Goal: Task Accomplishment & Management: Manage account settings

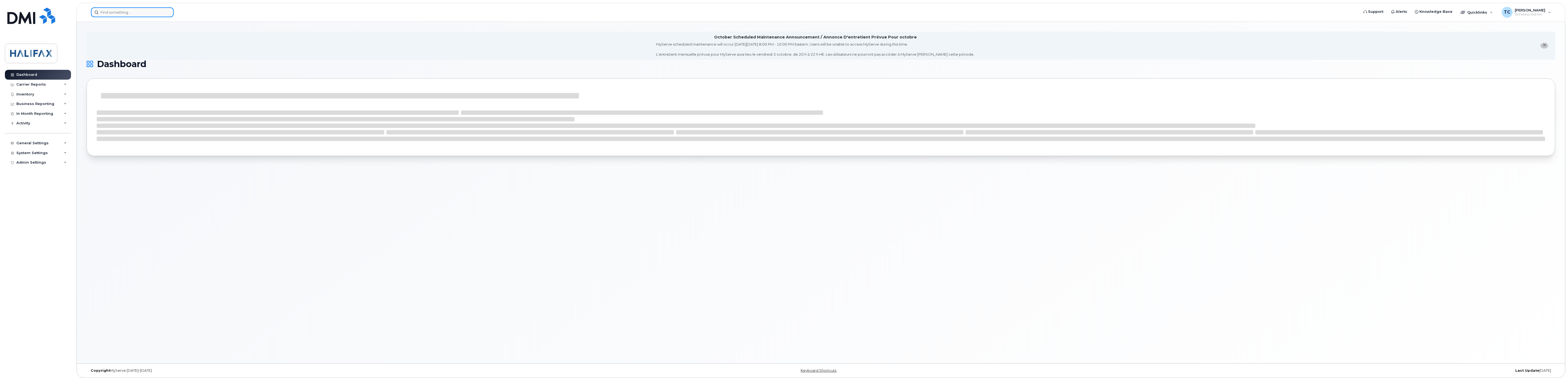
click at [146, 10] on input at bounding box center [132, 12] width 83 height 10
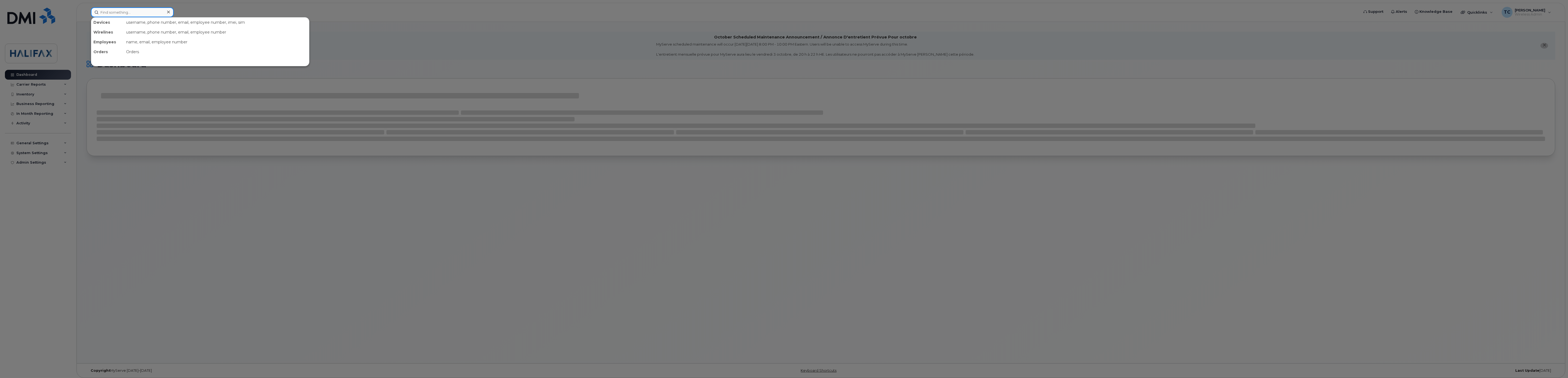
paste input "7826401932"
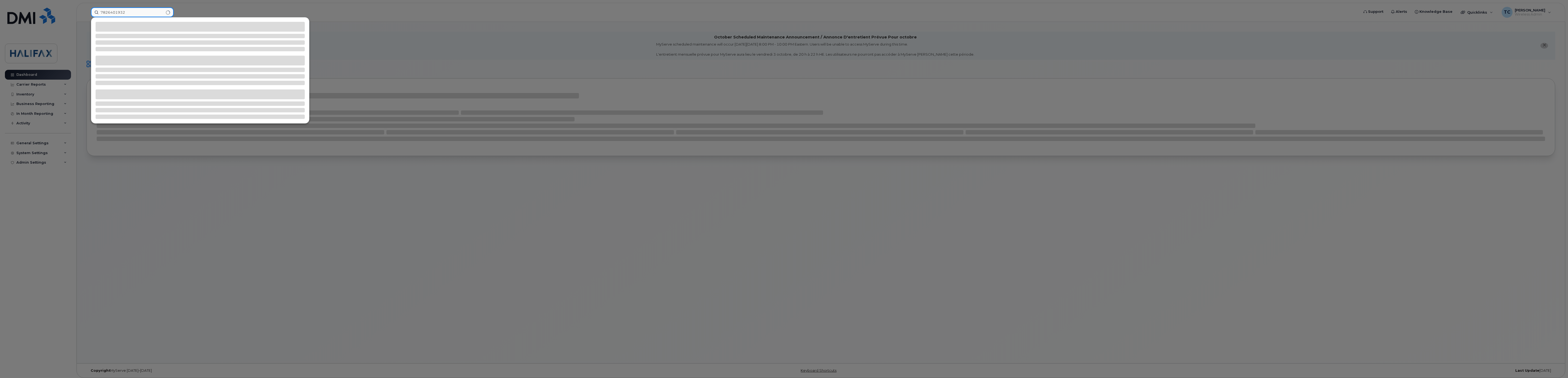
type input "7826401932"
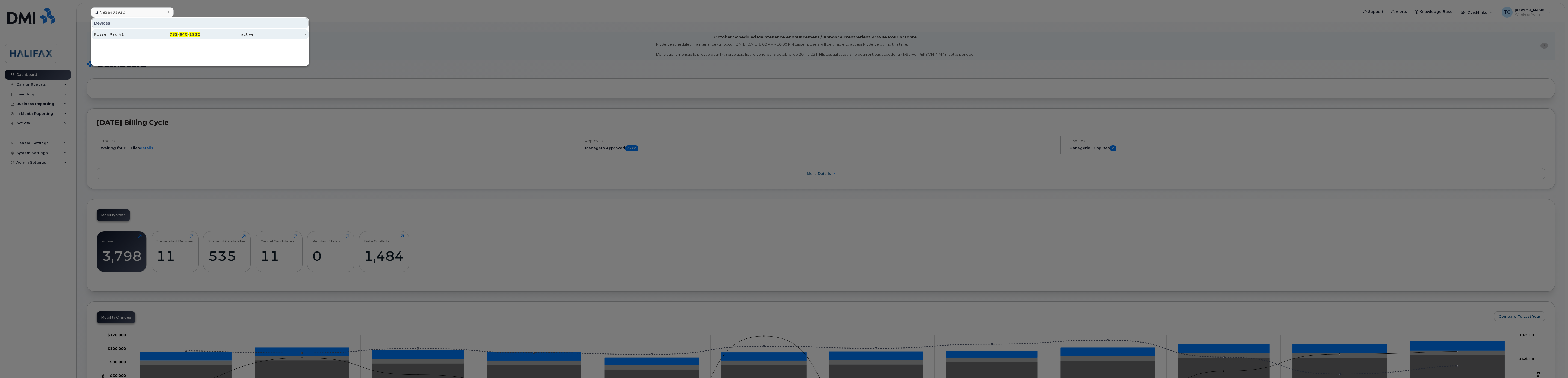
click at [114, 37] on div "Posse I Pad 41" at bounding box center [120, 34] width 53 height 5
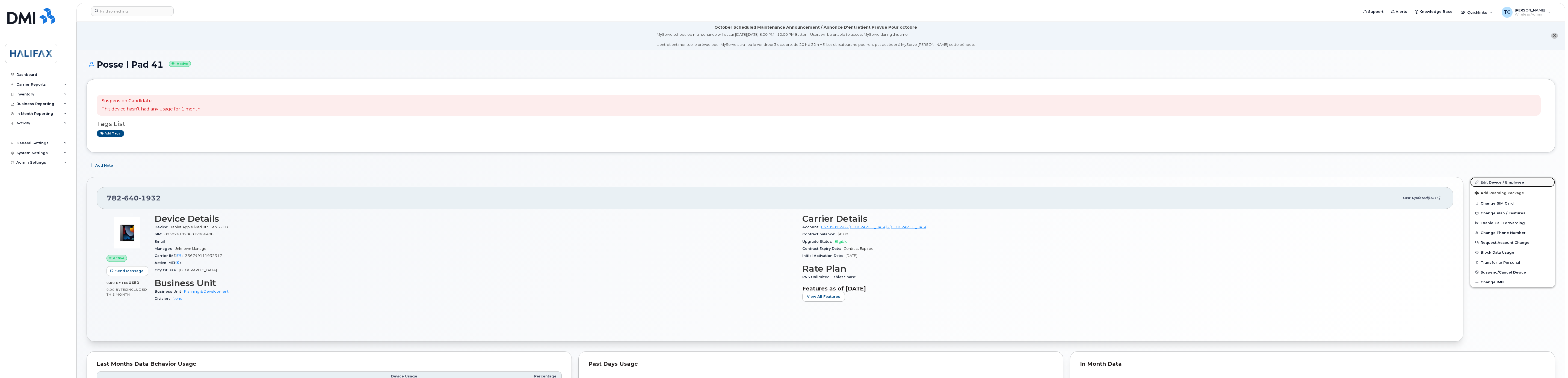
click at [1495, 183] on link "Edit Device / Employee" at bounding box center [1513, 182] width 85 height 10
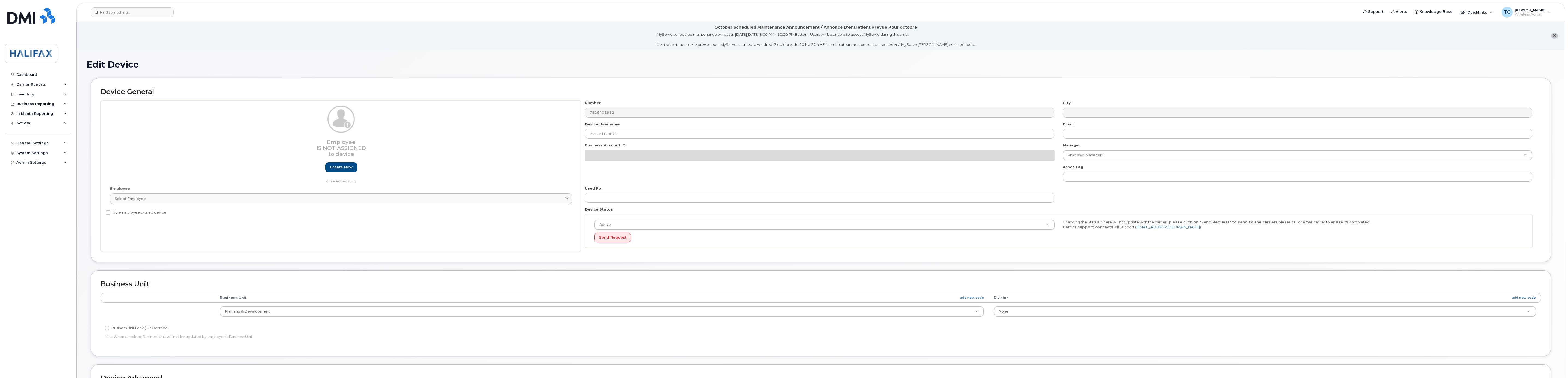
select select "29637098"
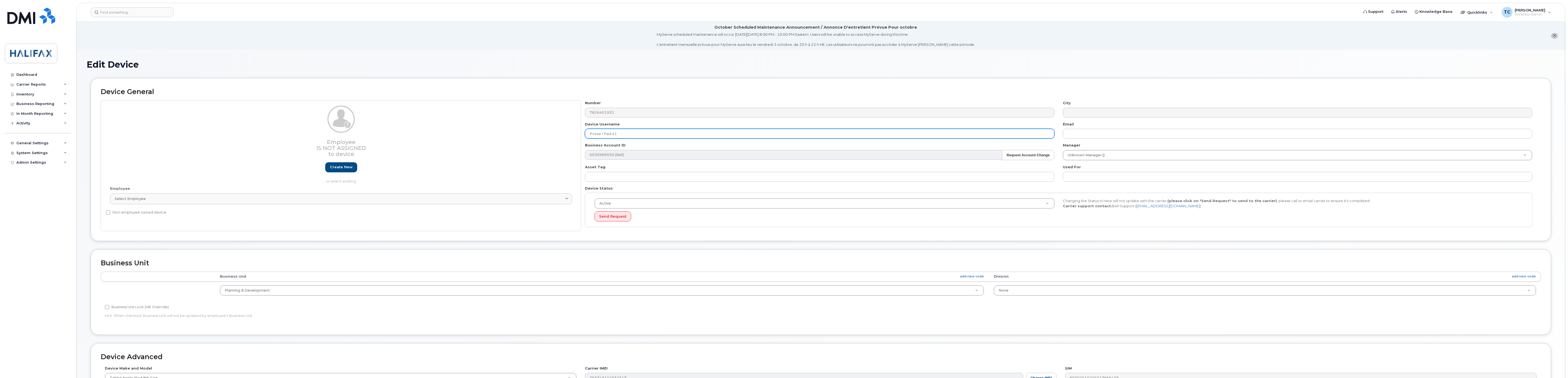
click at [661, 132] on input "Posse I Pad 41" at bounding box center [820, 134] width 469 height 10
click at [682, 131] on input "Posse I Pad 41-Deployed Sept 2025" at bounding box center [820, 134] width 469 height 10
paste input "Chantal McNiven"
type input "Posse I Pad 41-Deployed Sept 2025 Chantal McNiven"
click at [1122, 179] on input "text" at bounding box center [1297, 177] width 469 height 10
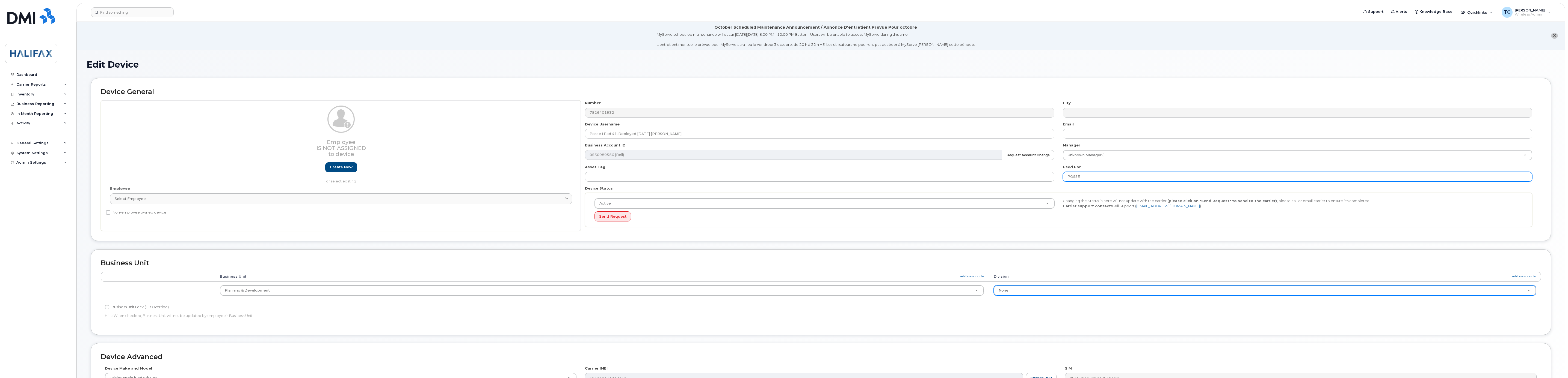
type input "POSSE"
type input "p"
type input "building"
type input "29637175"
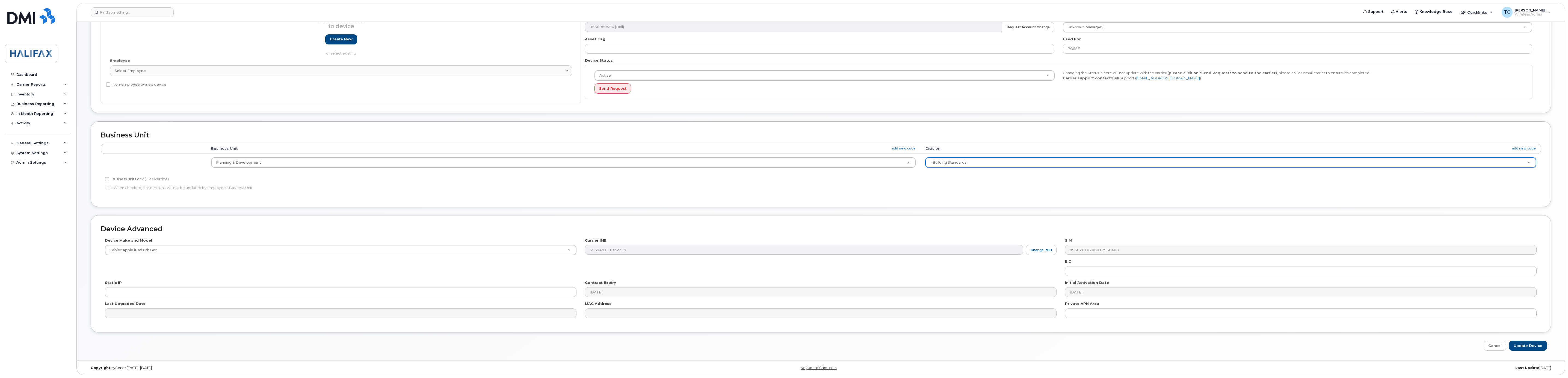
scroll to position [131, 0]
click at [1527, 345] on input "Update Device" at bounding box center [1528, 346] width 38 height 10
type input "Saving..."
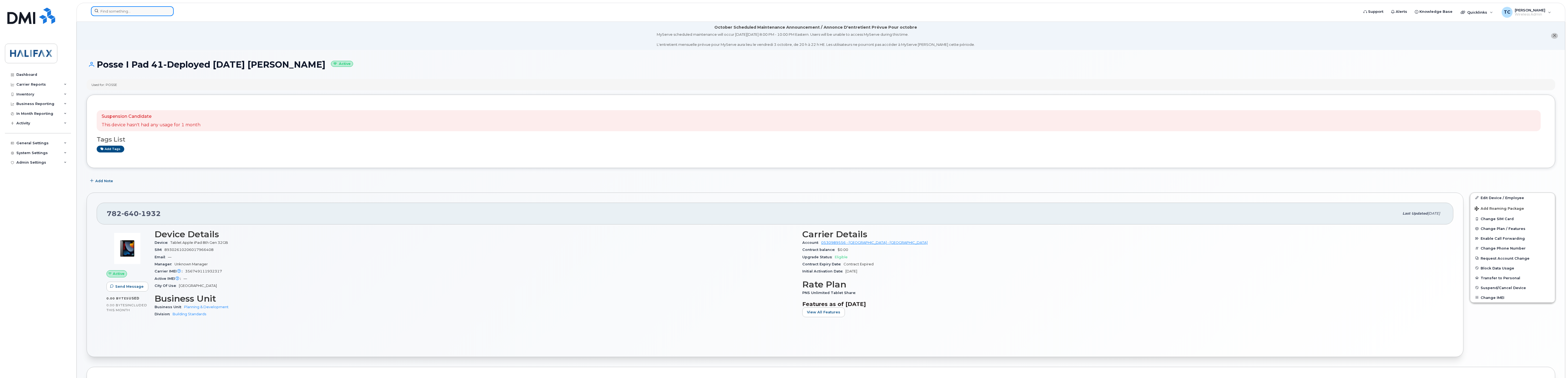
click at [154, 15] on input at bounding box center [132, 11] width 83 height 10
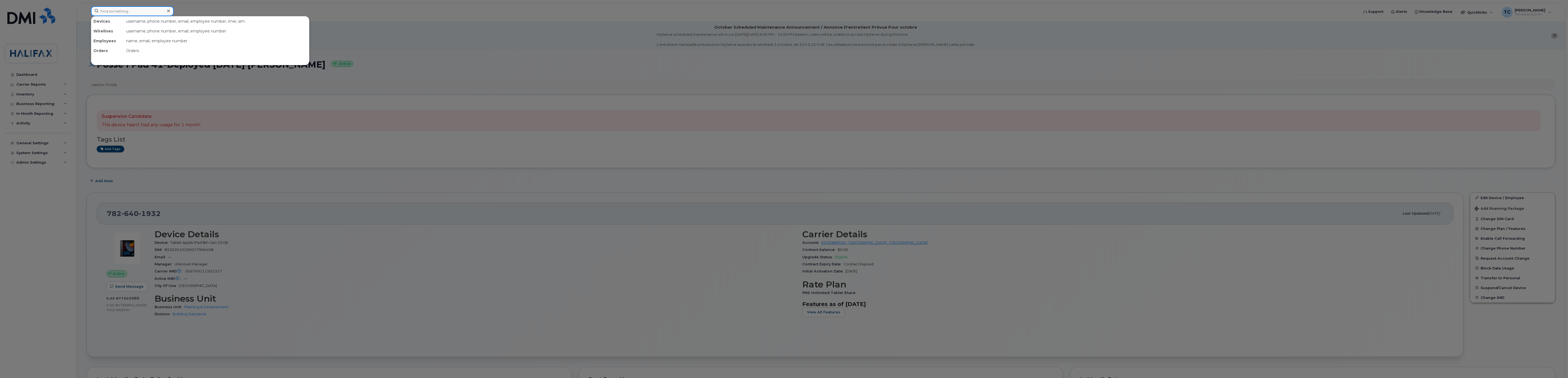
paste input "9024305110"
type input "9024305110"
click at [109, 33] on div "[PERSON_NAME]" at bounding box center [120, 33] width 53 height 5
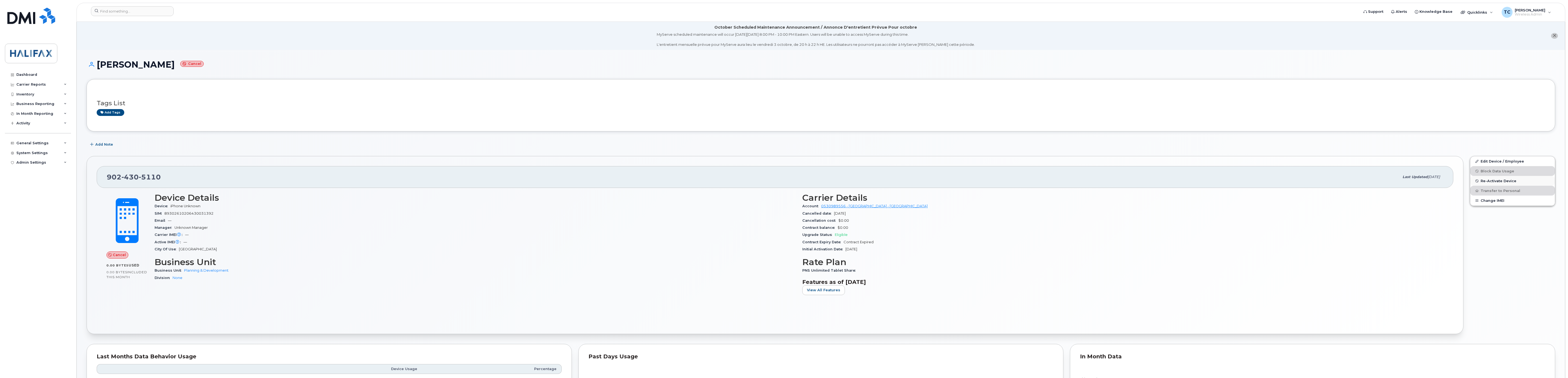
click at [1496, 181] on span "Re-Activate Device" at bounding box center [1499, 181] width 36 height 4
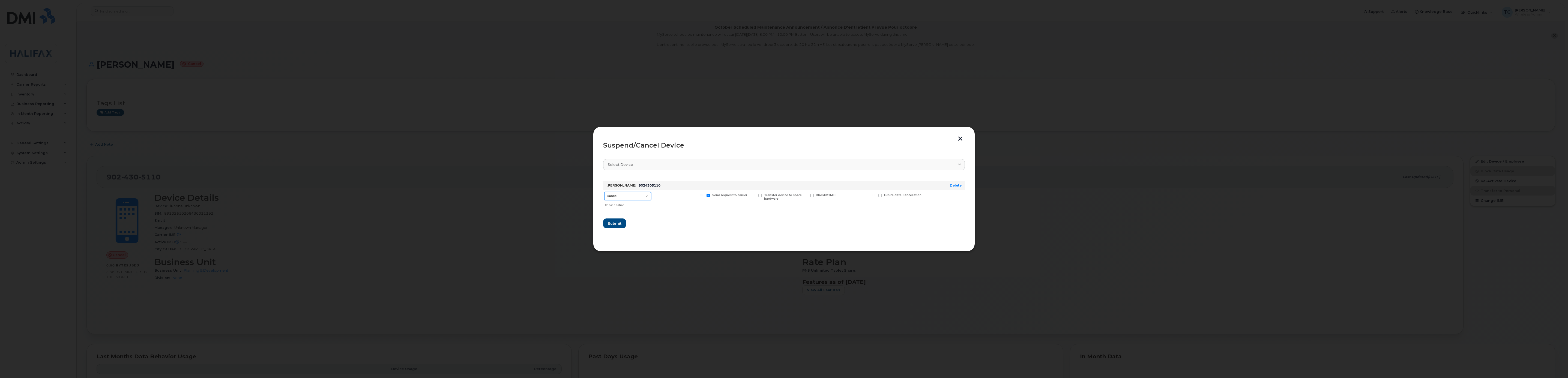
drag, startPoint x: 644, startPoint y: 196, endPoint x: 634, endPoint y: 197, distance: 10.0
click at [644, 196] on select "Cancel Suspend - Extend Suspension Suspend - Reduced Rate Suspend - Full Rate S…" at bounding box center [628, 196] width 47 height 8
select select "[object Object]"
click at [604, 192] on select "Cancel Suspend - Extend Suspension Suspend - Reduced Rate Suspend - Full Rate S…" at bounding box center [628, 196] width 47 height 8
click at [614, 223] on span "Submit" at bounding box center [614, 223] width 13 height 5
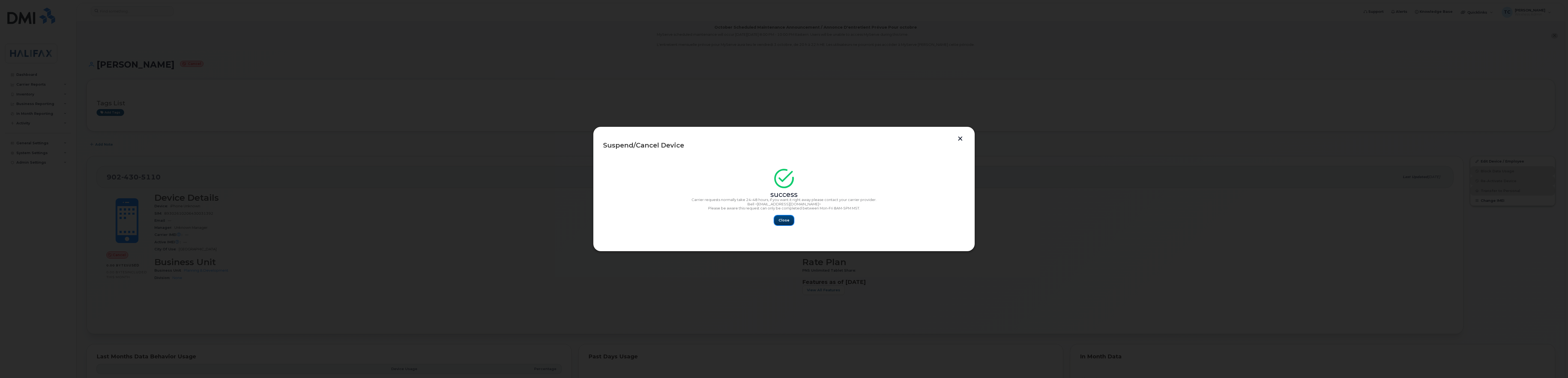
click at [786, 219] on span "Close" at bounding box center [784, 220] width 11 height 5
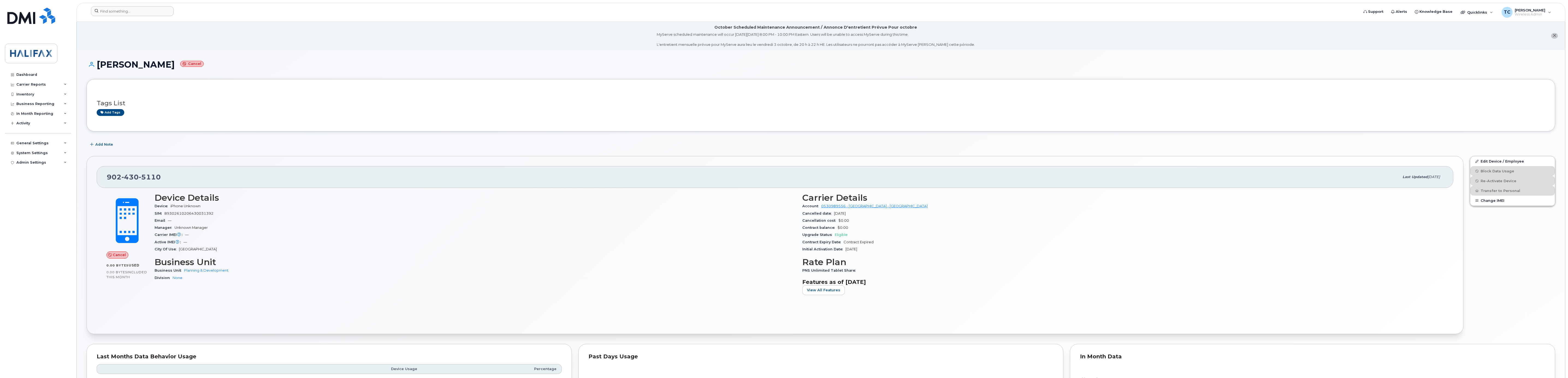
click at [121, 16] on div at bounding box center [723, 12] width 1273 height 12
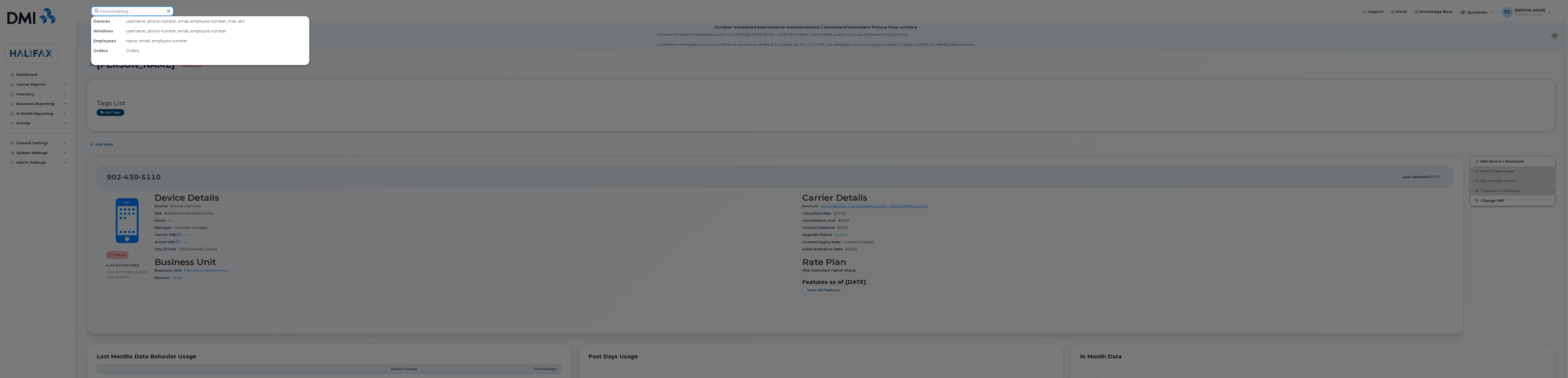
click at [126, 9] on input at bounding box center [132, 11] width 83 height 10
paste input "9024305110"
type input "9024305110"
drag, startPoint x: 112, startPoint y: 33, endPoint x: 142, endPoint y: 40, distance: 30.8
click at [112, 33] on div "[PERSON_NAME]" at bounding box center [120, 33] width 53 height 5
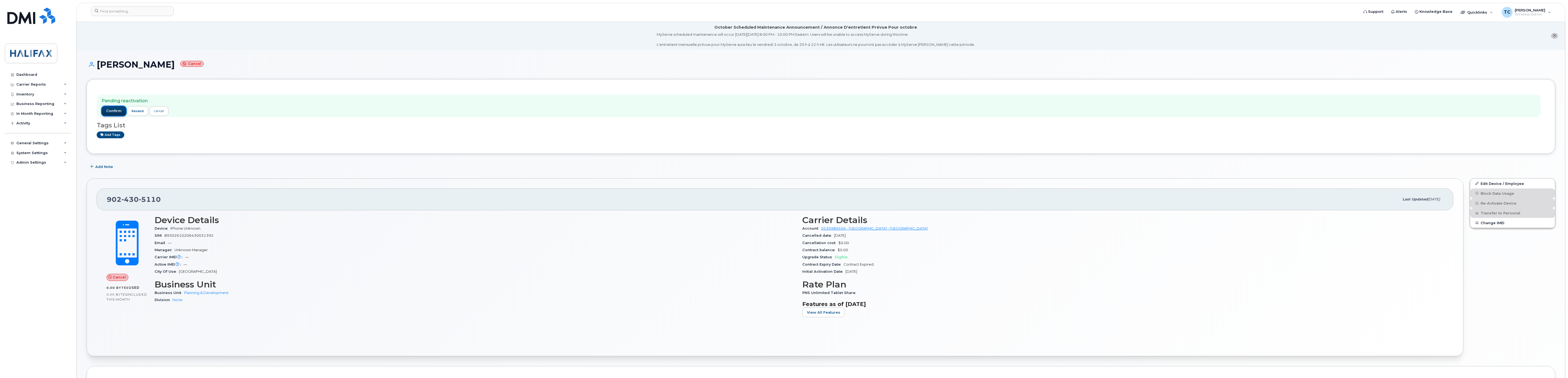
click at [113, 113] on span "confirm" at bounding box center [113, 111] width 15 height 5
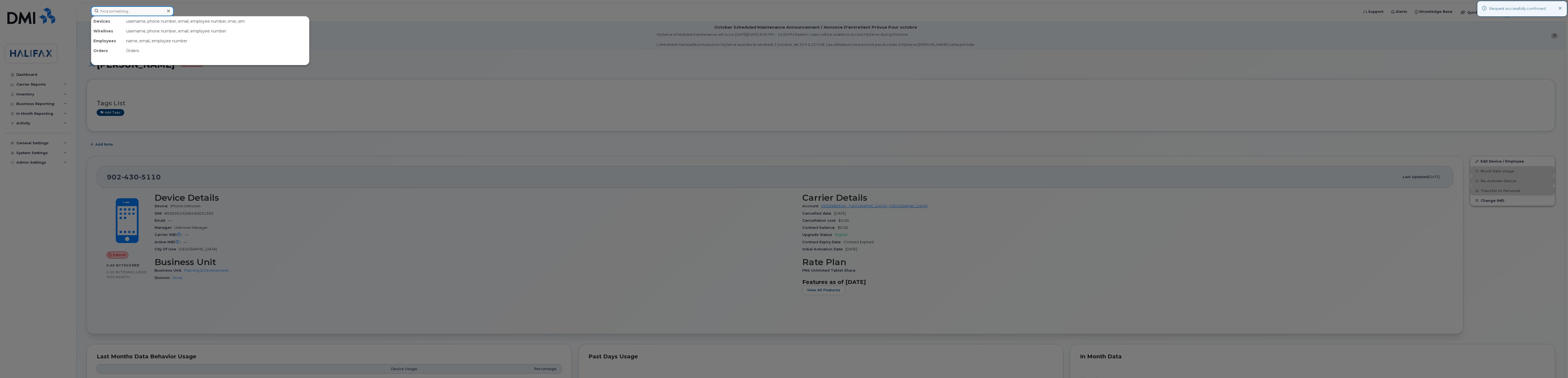
click at [143, 13] on input at bounding box center [132, 11] width 83 height 10
paste input "9024305110"
type input "9024305110"
click at [104, 34] on div "[PERSON_NAME]" at bounding box center [120, 33] width 53 height 5
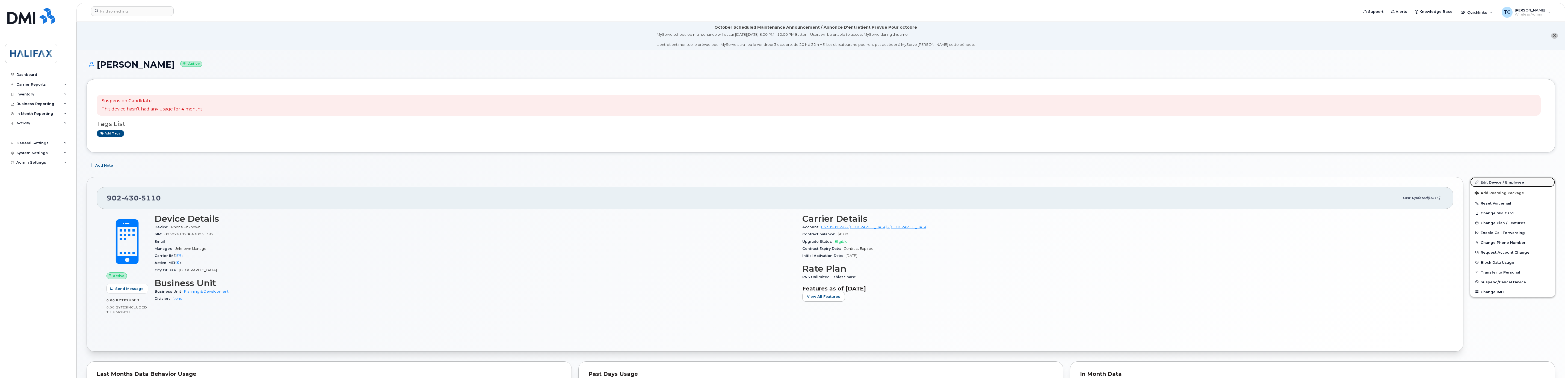
click at [1502, 183] on link "Edit Device / Employee" at bounding box center [1513, 182] width 85 height 10
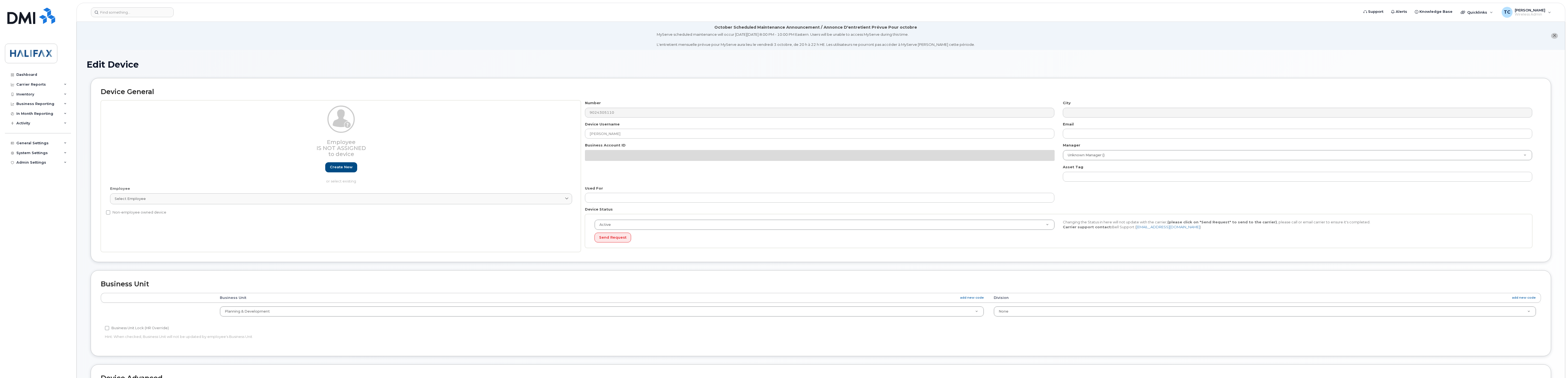
select select "29637098"
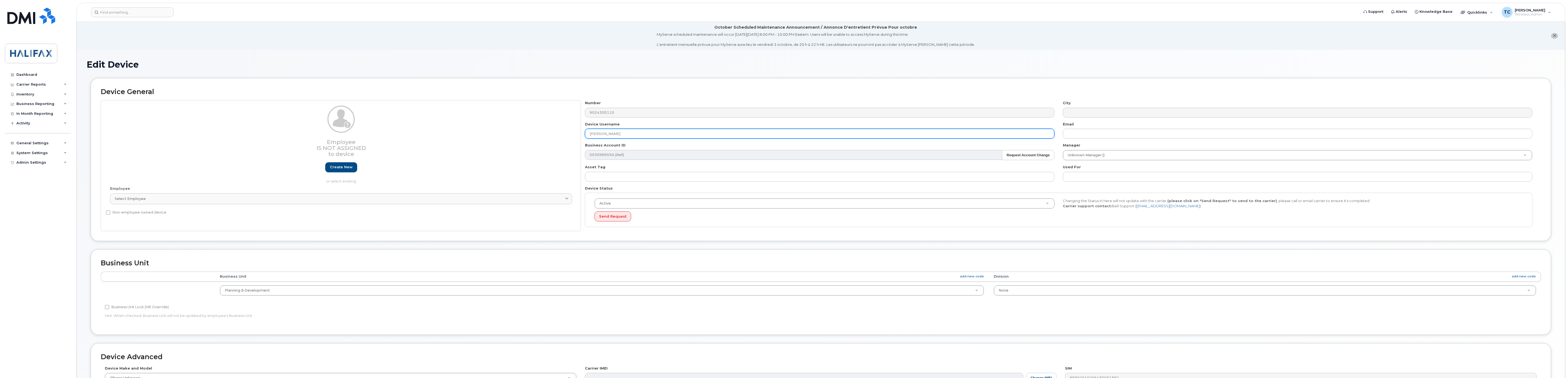
click at [634, 134] on input "[PERSON_NAME]" at bounding box center [820, 134] width 469 height 10
drag, startPoint x: 634, startPoint y: 134, endPoint x: 431, endPoint y: 99, distance: 206.0
click at [431, 99] on div "Device General Employee Is not assigned to device Create new or select existing…" at bounding box center [821, 159] width 1461 height 163
click at [662, 132] on input "Posse iPad - Deployed Sept 25" at bounding box center [820, 134] width 469 height 10
paste input "Greg Pynn"
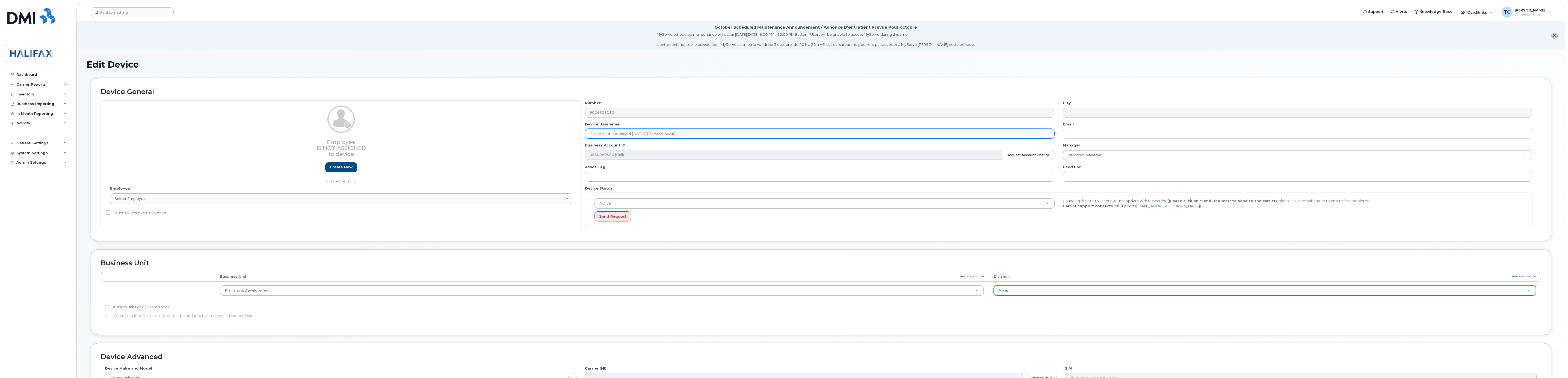
type input "Posse iPad - Deployed [DATE] [PERSON_NAME]"
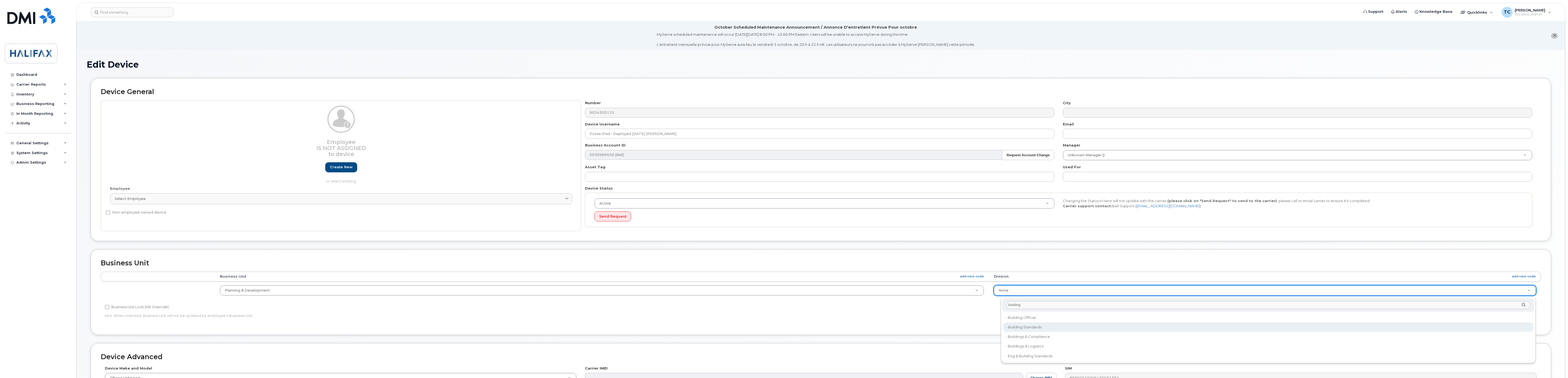
type input "building"
type input "29637175"
click at [1082, 175] on input "text" at bounding box center [1297, 177] width 469 height 10
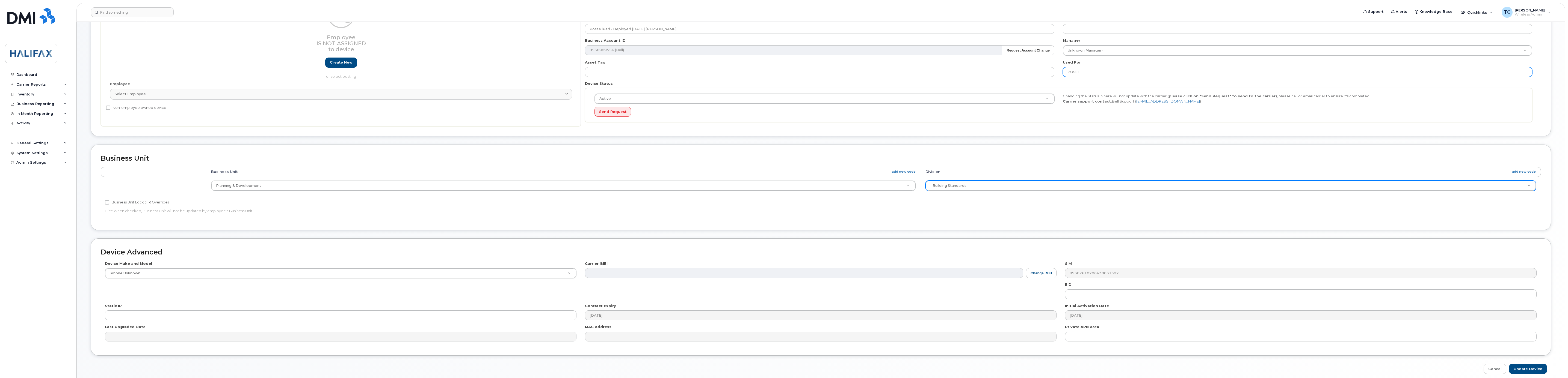
scroll to position [131, 0]
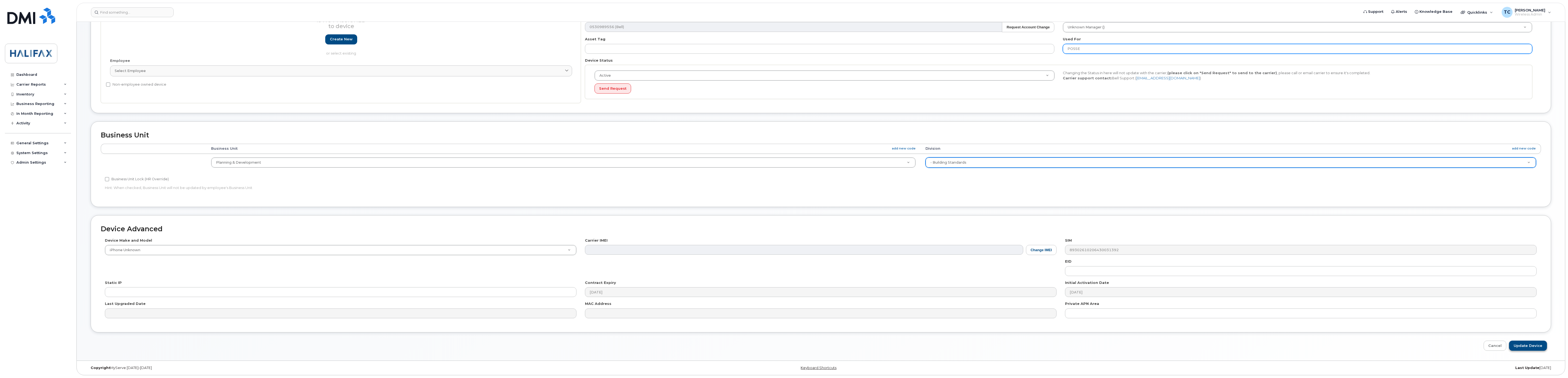
type input "POSSE"
click at [1526, 344] on input "Update Device" at bounding box center [1528, 346] width 38 height 10
type input "Saving..."
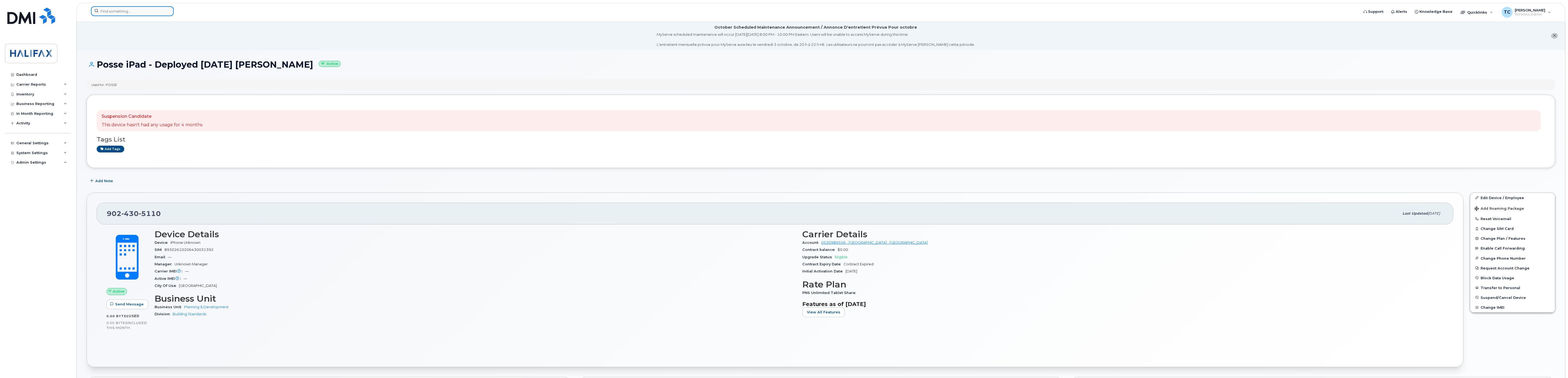
click at [115, 12] on input at bounding box center [132, 11] width 83 height 10
paste input "9024978160"
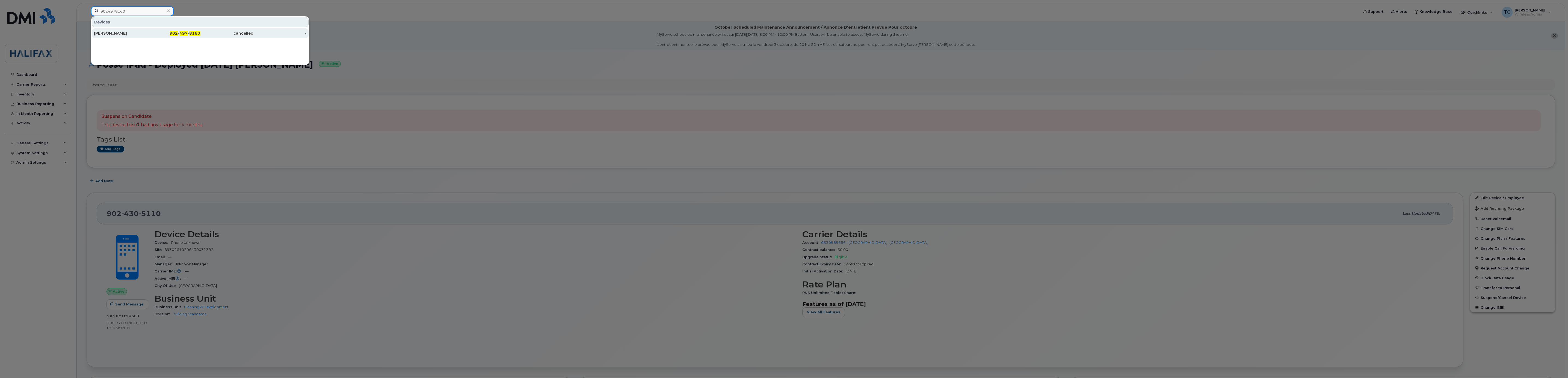
type input "9024978160"
click at [112, 32] on div "[PERSON_NAME]" at bounding box center [120, 33] width 53 height 5
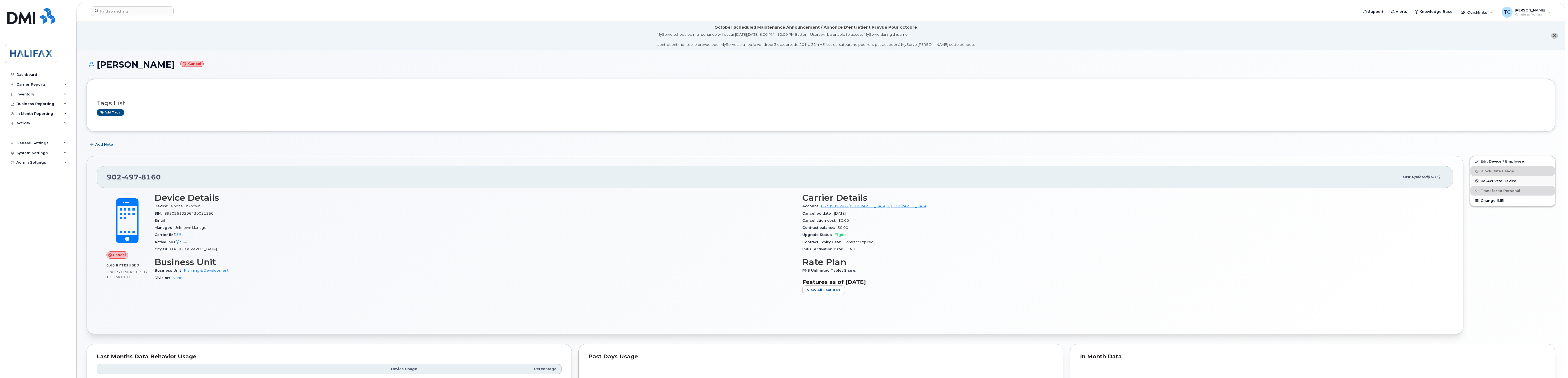
click at [1486, 182] on span "Re-Activate Device" at bounding box center [1499, 181] width 36 height 4
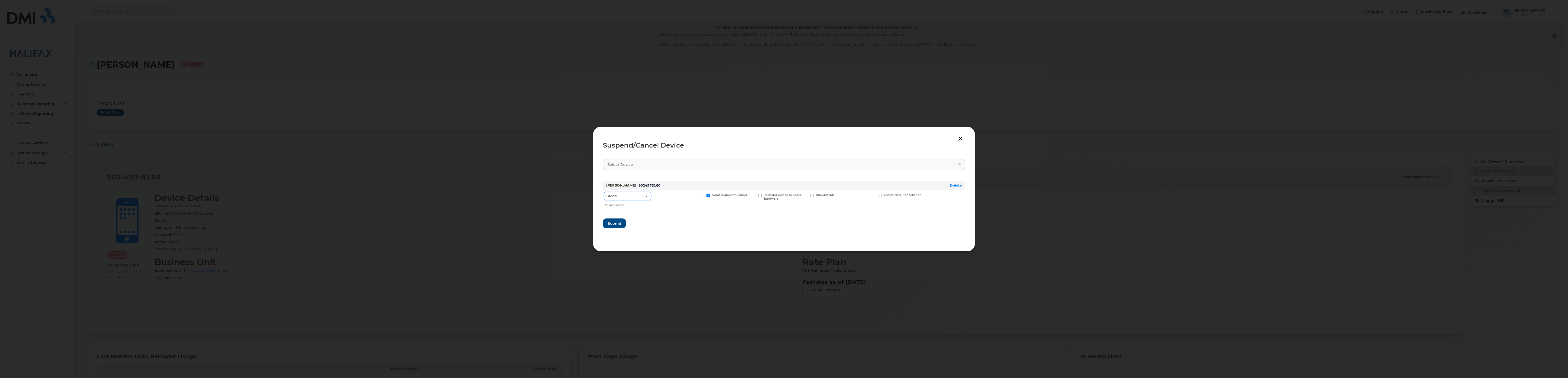
click at [622, 197] on select "Cancel Suspend - Extend Suspension Suspend - Reduced Rate Suspend - Full Rate S…" at bounding box center [627, 196] width 47 height 8
select select "[object Object]"
click at [604, 192] on select "Cancel Suspend - Extend Suspension Suspend - Reduced Rate Suspend - Full Rate S…" at bounding box center [627, 196] width 47 height 8
click at [615, 226] on button "Submit" at bounding box center [614, 223] width 23 height 10
click at [784, 220] on span "Close" at bounding box center [784, 220] width 11 height 5
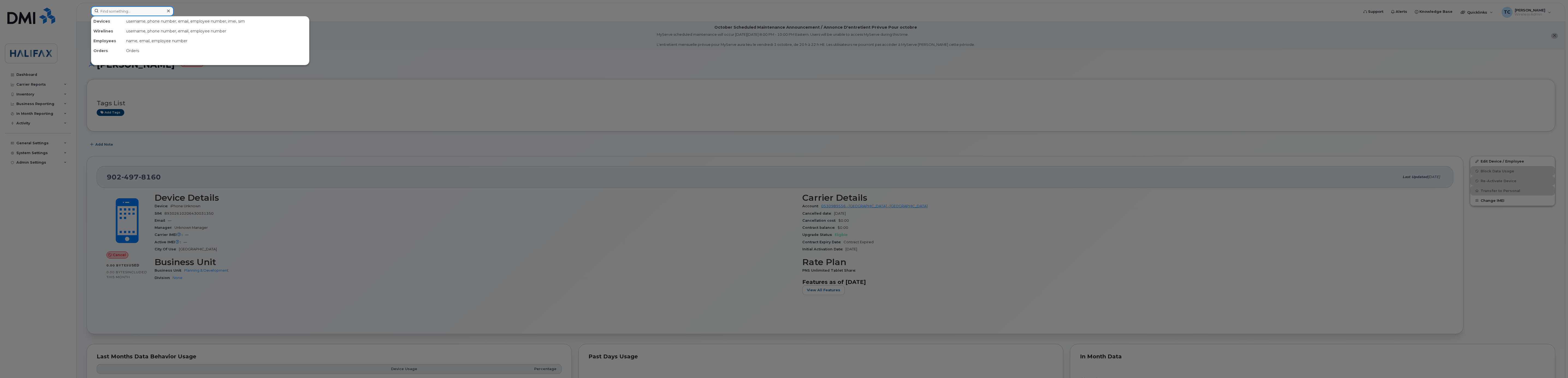
click at [132, 9] on input at bounding box center [132, 11] width 83 height 10
paste input "9024978160"
type input "9024978160"
click at [115, 33] on div "[PERSON_NAME]" at bounding box center [120, 33] width 53 height 5
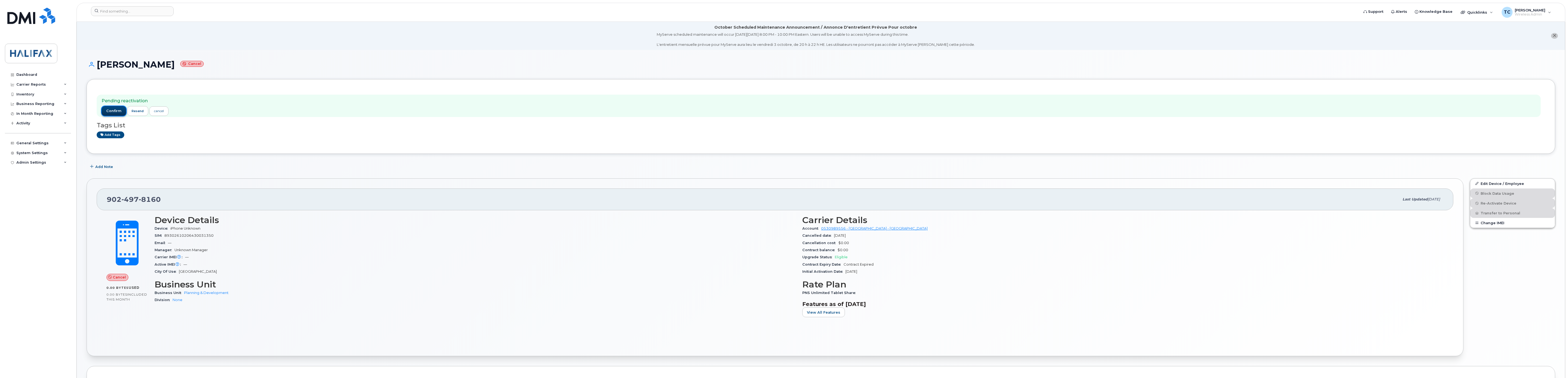
click at [112, 111] on span "confirm" at bounding box center [113, 111] width 15 height 5
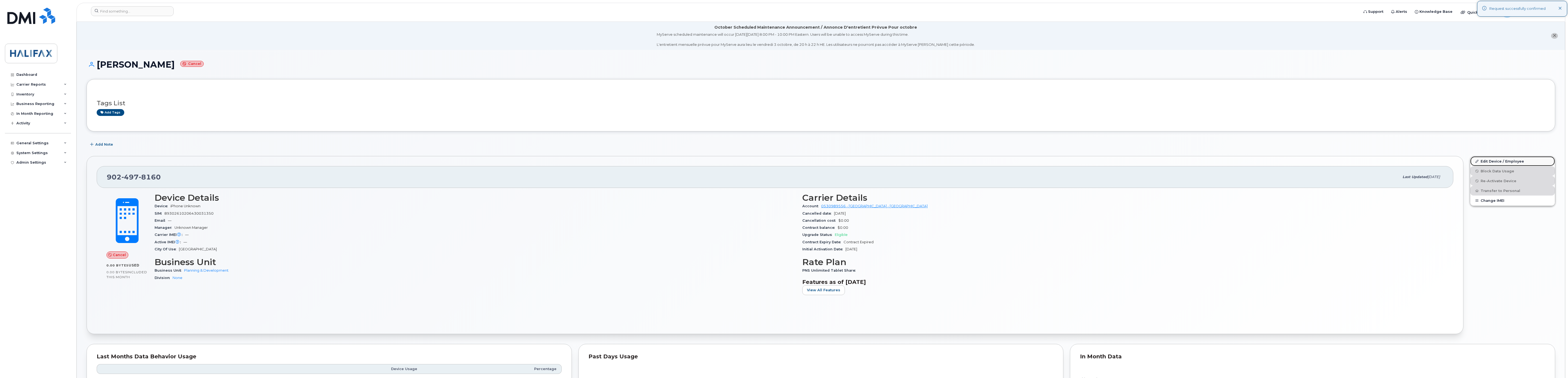
click at [1495, 159] on link "Edit Device / Employee" at bounding box center [1513, 161] width 85 height 10
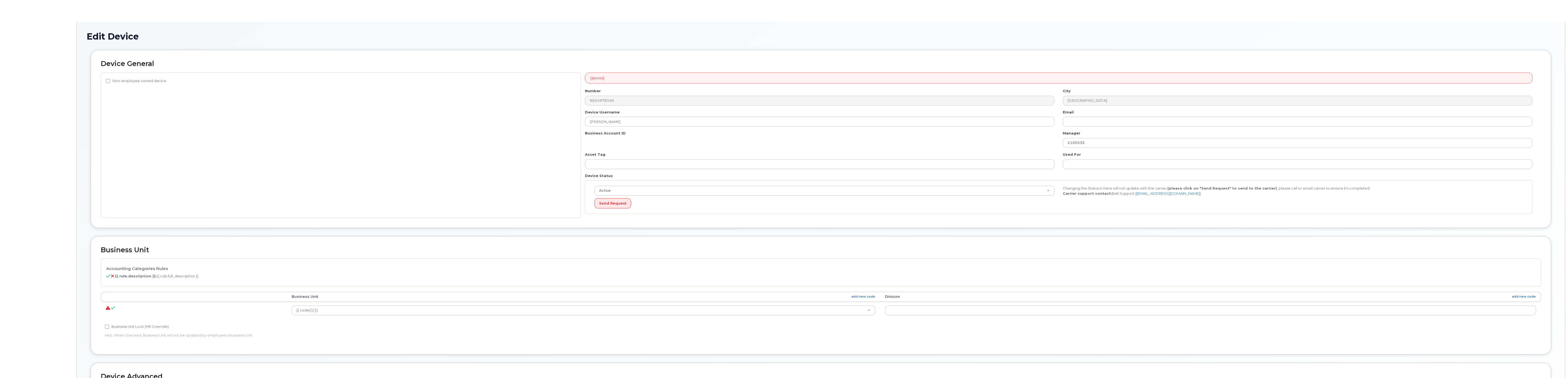
select select "29637098"
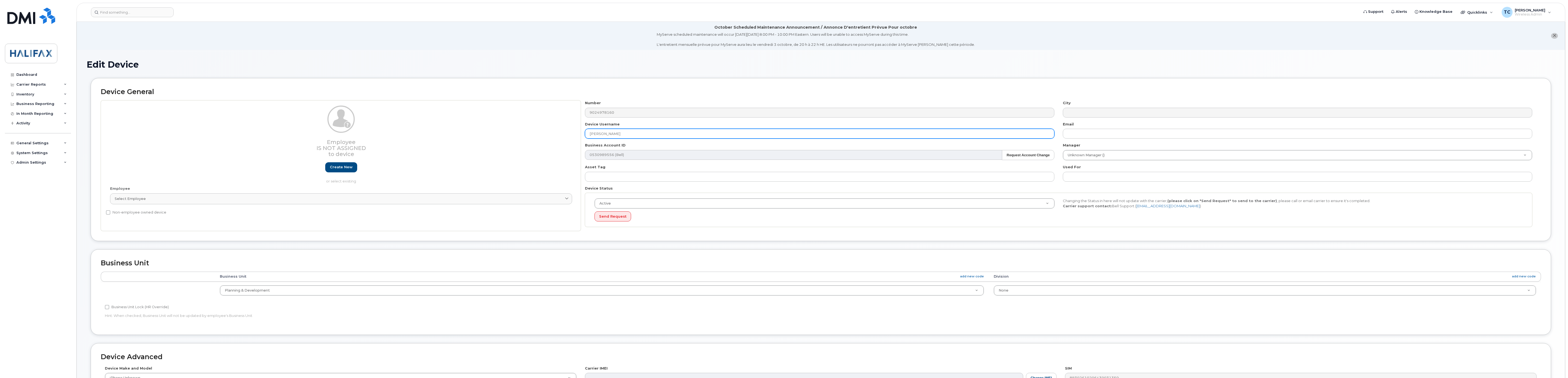
drag, startPoint x: 639, startPoint y: 134, endPoint x: 433, endPoint y: 121, distance: 206.4
click at [433, 121] on div "Employee Is not assigned to device Create new or select existing Employee Selec…" at bounding box center [821, 166] width 1441 height 131
type input "P"
click at [678, 131] on input "Posse iPad - Deployed Sept 2025" at bounding box center [820, 134] width 469 height 10
paste input "Karina Liu"
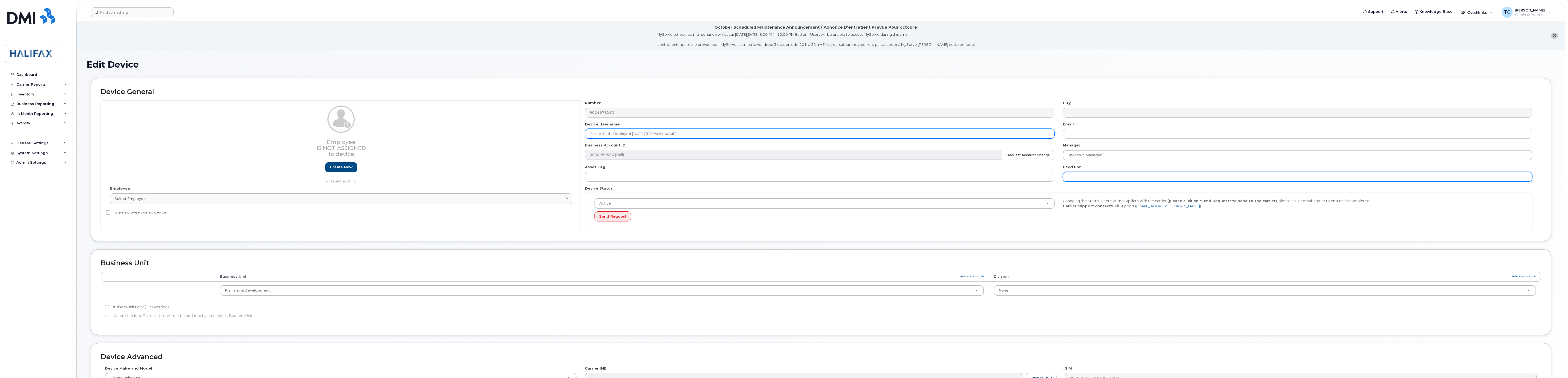
type input "Posse iPad - Deployed [DATE] [PERSON_NAME]"
click at [1082, 175] on input "text" at bounding box center [1297, 177] width 469 height 10
type input "POSSE"
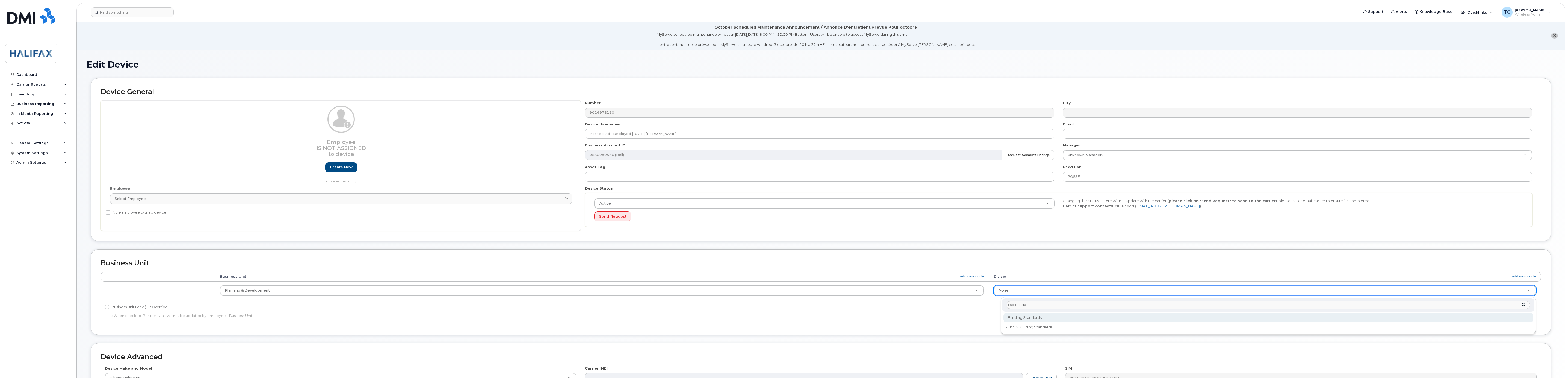
type input "building sta"
type input "29637175"
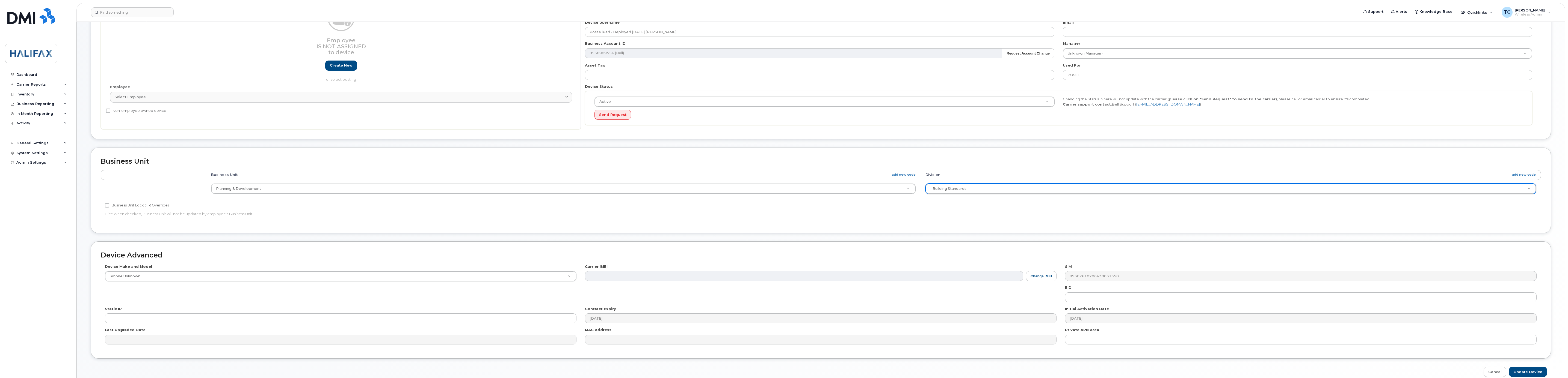
scroll to position [131, 0]
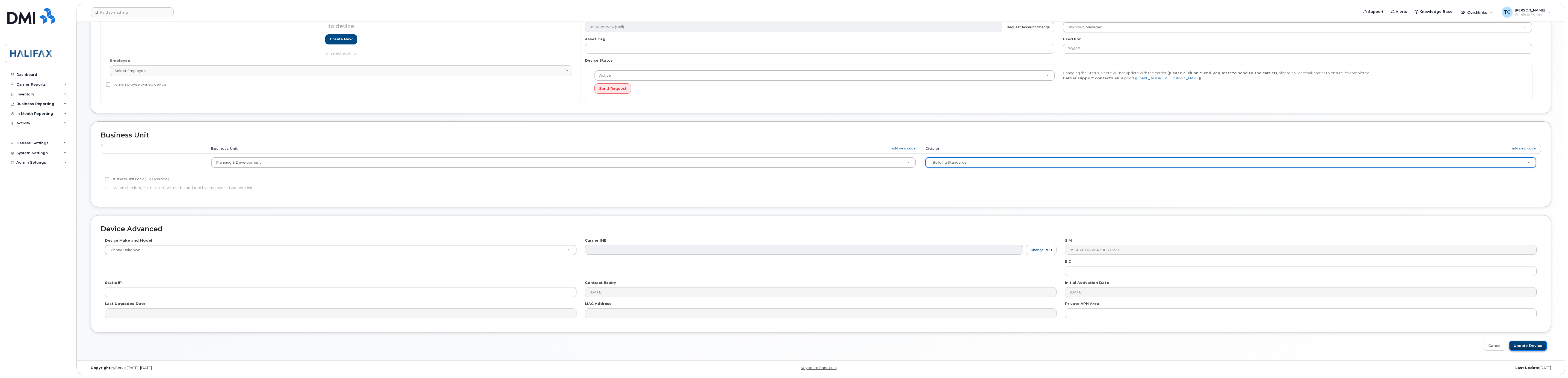
click at [1531, 344] on input "Update Device" at bounding box center [1528, 346] width 38 height 10
type input "Saving..."
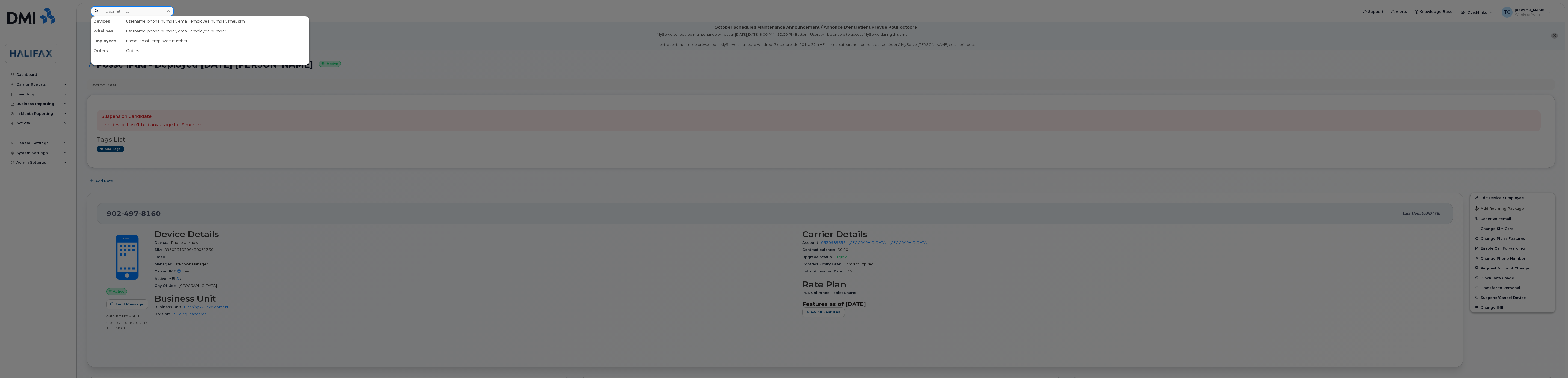
click at [129, 12] on input at bounding box center [132, 11] width 83 height 10
paste input "9024991841"
type input "9024991841"
click at [107, 32] on div "[PERSON_NAME]" at bounding box center [120, 33] width 53 height 5
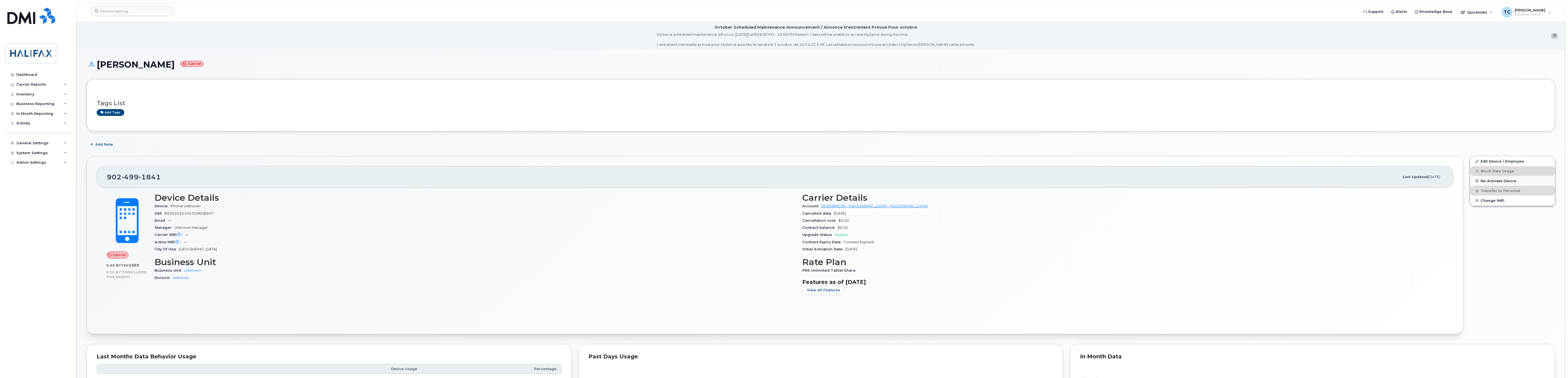
click at [1487, 180] on span "Re-Activate Device" at bounding box center [1499, 181] width 36 height 4
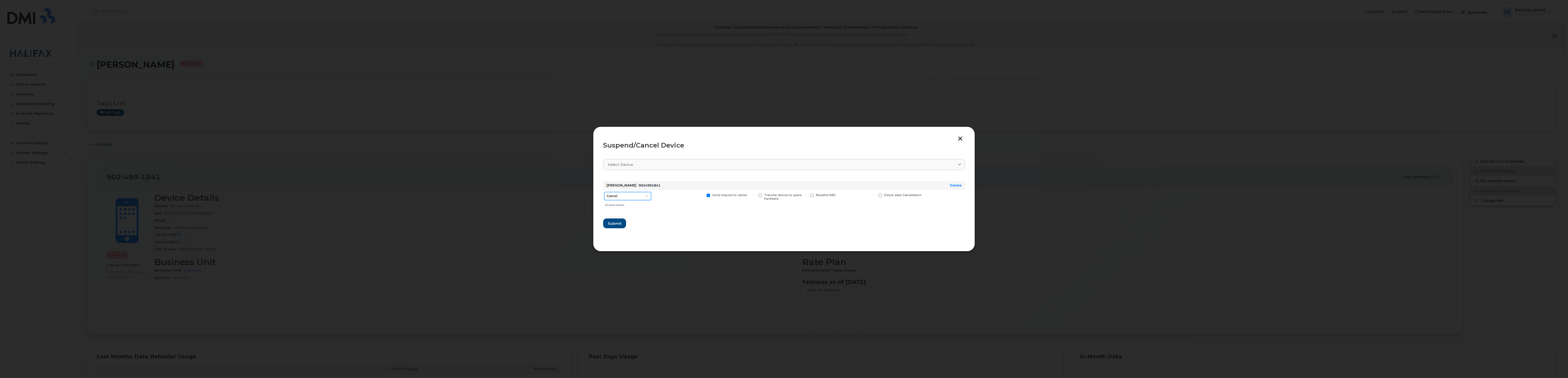
click at [629, 197] on select "Cancel Suspend - Extend Suspension Suspend - Reduced Rate Suspend - Full Rate S…" at bounding box center [628, 196] width 47 height 8
select select "[object Object]"
click at [604, 192] on select "Cancel Suspend - Extend Suspension Suspend - Reduced Rate Suspend - Full Rate S…" at bounding box center [628, 196] width 47 height 8
click at [613, 220] on button "Submit" at bounding box center [614, 223] width 23 height 10
click at [786, 219] on span "Close" at bounding box center [784, 220] width 11 height 5
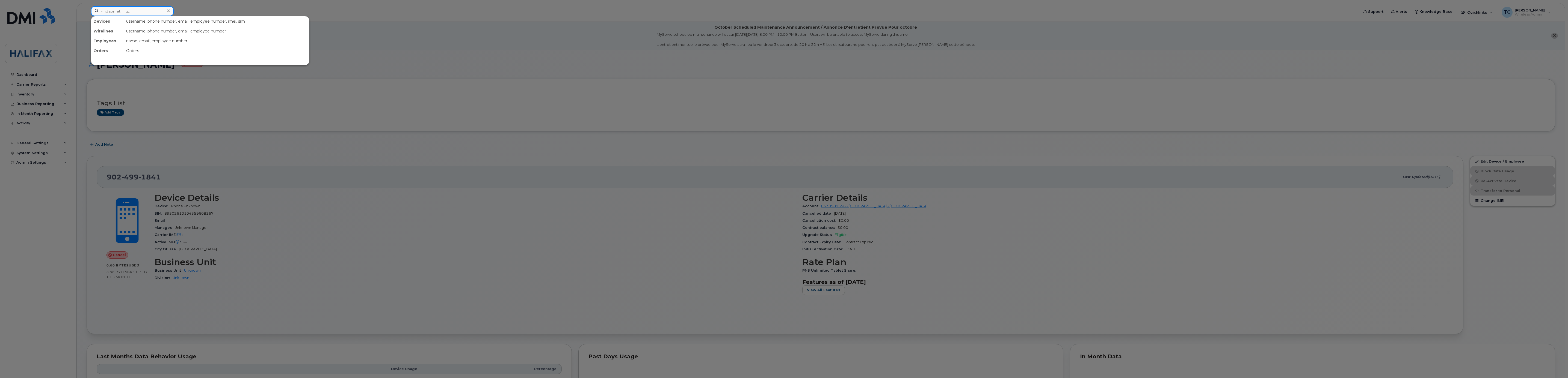
click at [124, 9] on input at bounding box center [132, 11] width 83 height 10
paste input "9024991841"
type input "9024991841"
click at [107, 30] on div "Dodi Todd" at bounding box center [120, 33] width 53 height 10
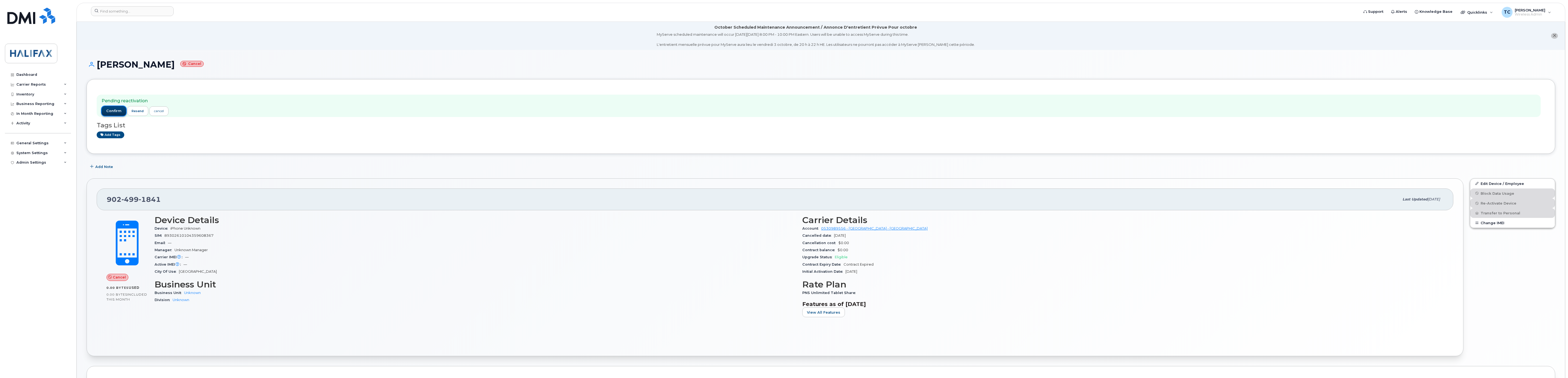
click at [115, 111] on span "confirm" at bounding box center [113, 111] width 15 height 5
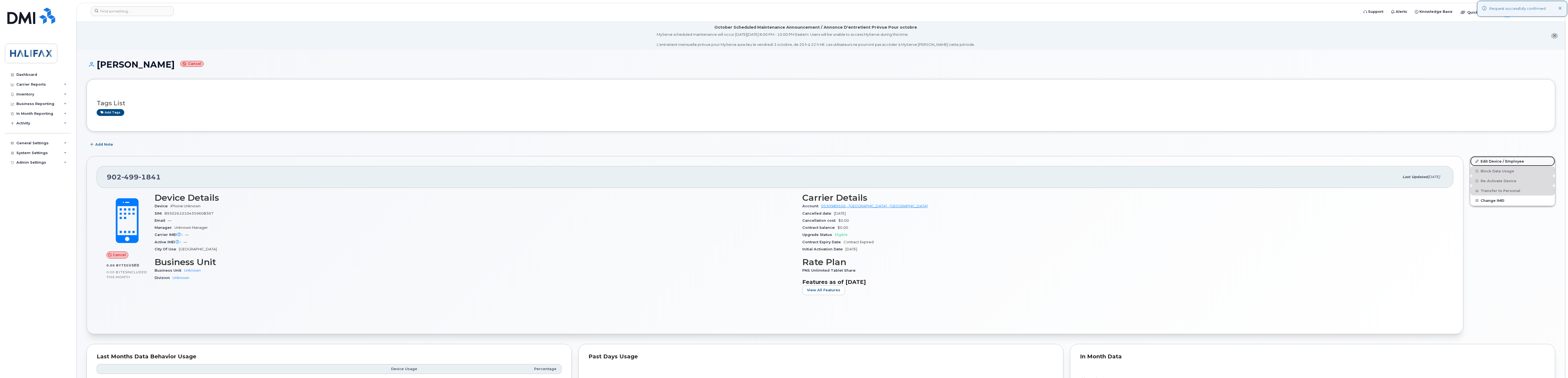
click at [1504, 161] on link "Edit Device / Employee" at bounding box center [1513, 161] width 85 height 10
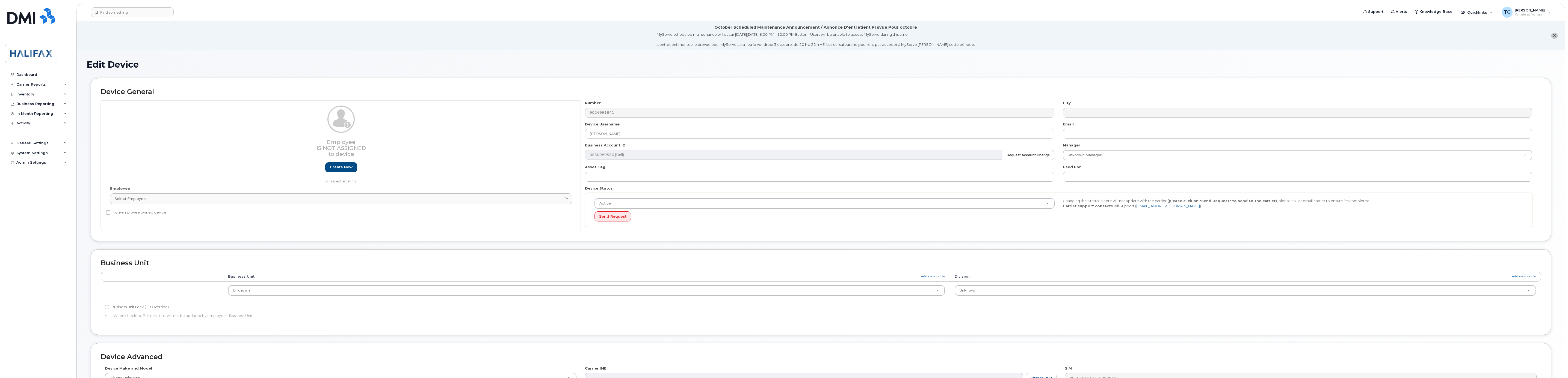
select select "29637074"
click at [636, 137] on input "[PERSON_NAME]" at bounding box center [820, 134] width 469 height 10
drag, startPoint x: 631, startPoint y: 135, endPoint x: 428, endPoint y: 96, distance: 206.7
click at [430, 97] on div "Device General Employee Is not assigned to device Create new or select existing…" at bounding box center [821, 159] width 1461 height 163
click at [667, 134] on input "Posse iPad - Deployed [DATE]" at bounding box center [820, 134] width 469 height 10
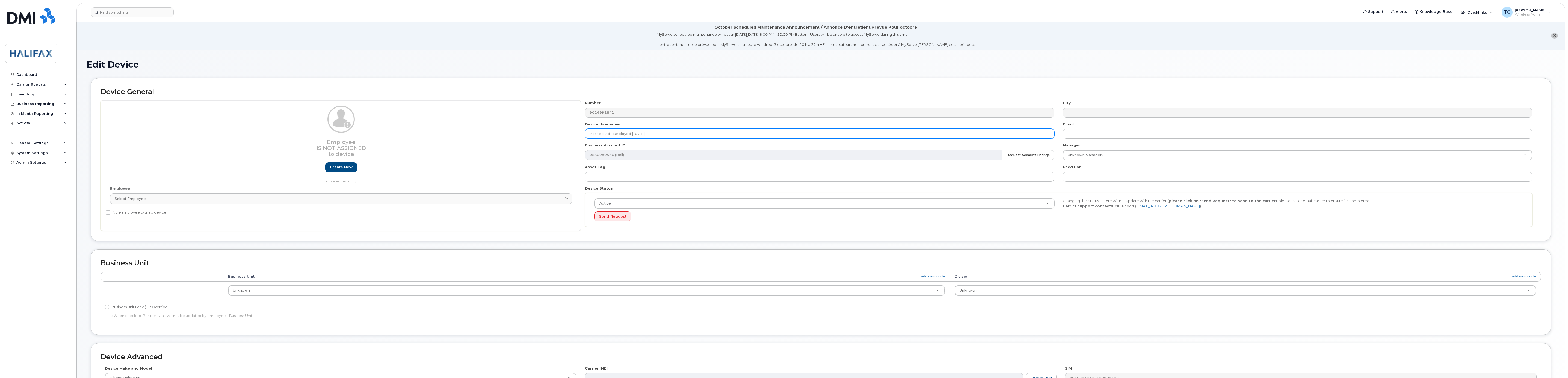
paste input "[PERSON_NAME]"
type input "Posse iPad - Deployed [DATE] [PERSON_NAME]"
click at [1084, 178] on input "text" at bounding box center [1297, 177] width 469 height 10
type input "POSSE"
type input "p"
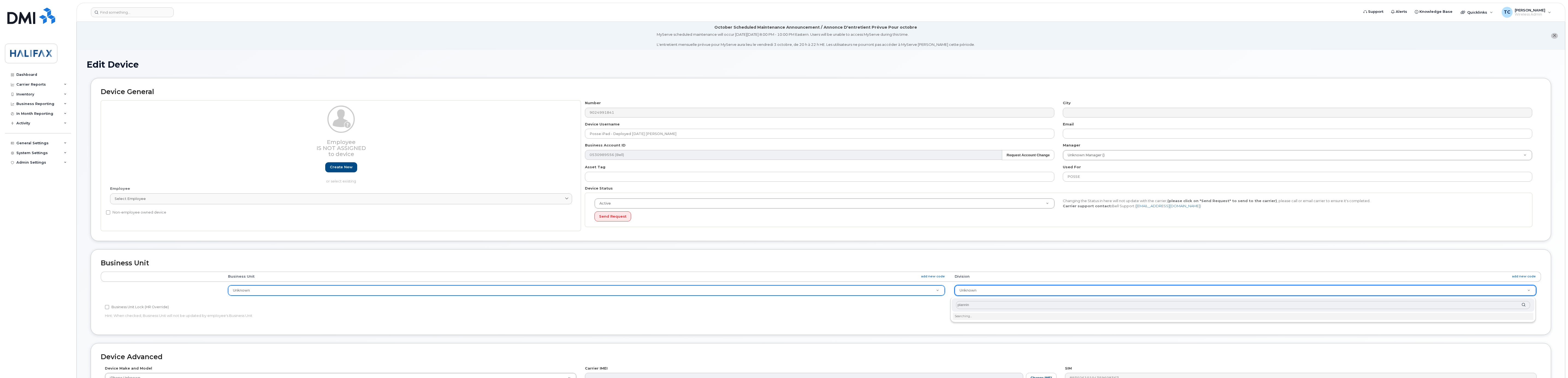
type input "planning"
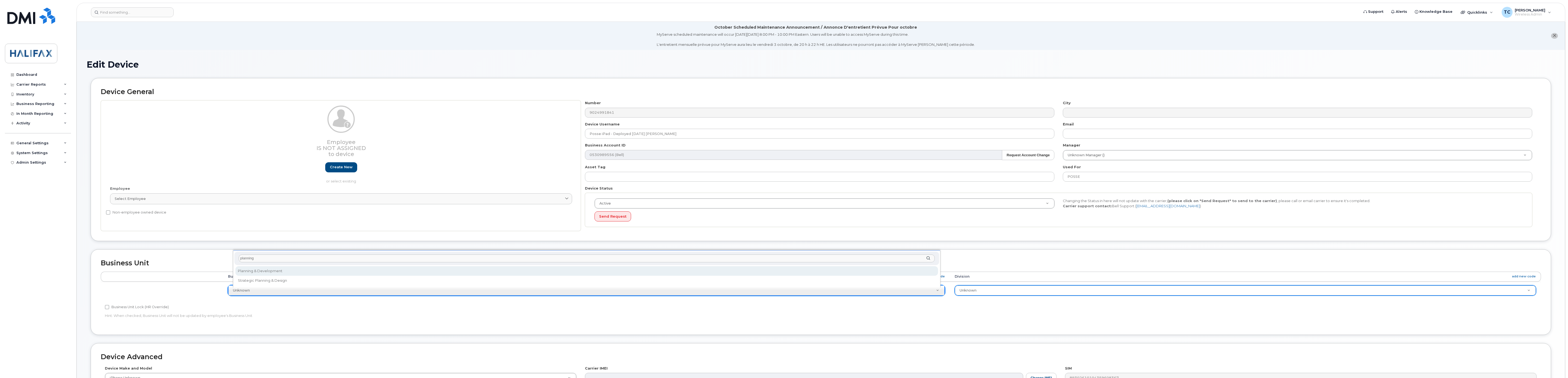
type input "planning"
click at [423, 265] on div "planning Planning & Development Strategic Planning & Design" at bounding box center [586, 268] width 708 height 37
drag, startPoint x: 421, startPoint y: 268, endPoint x: 425, endPoint y: 268, distance: 4.0
select select "29637098"
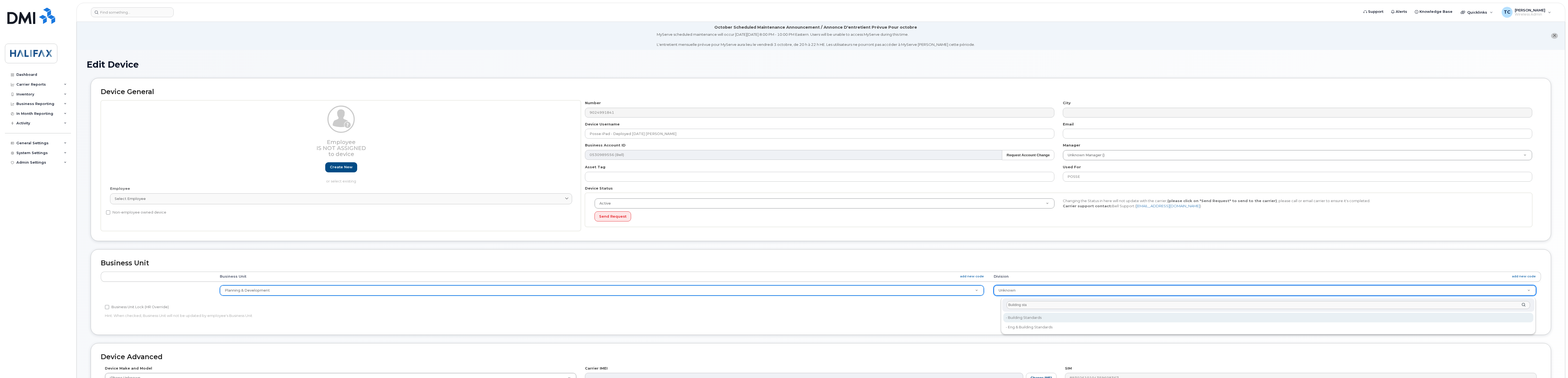
type input "Building sta"
type input "29637175"
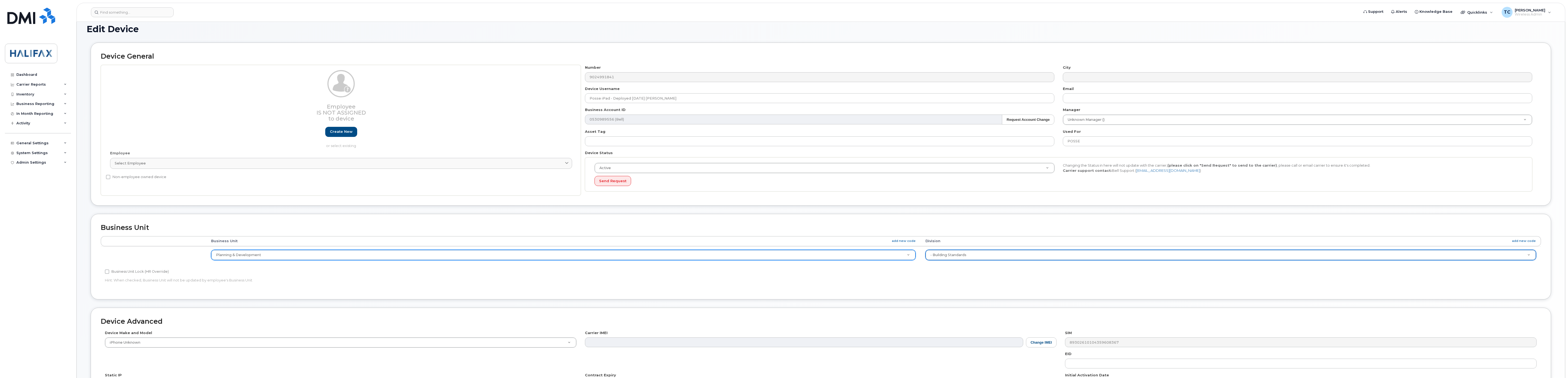
scroll to position [131, 0]
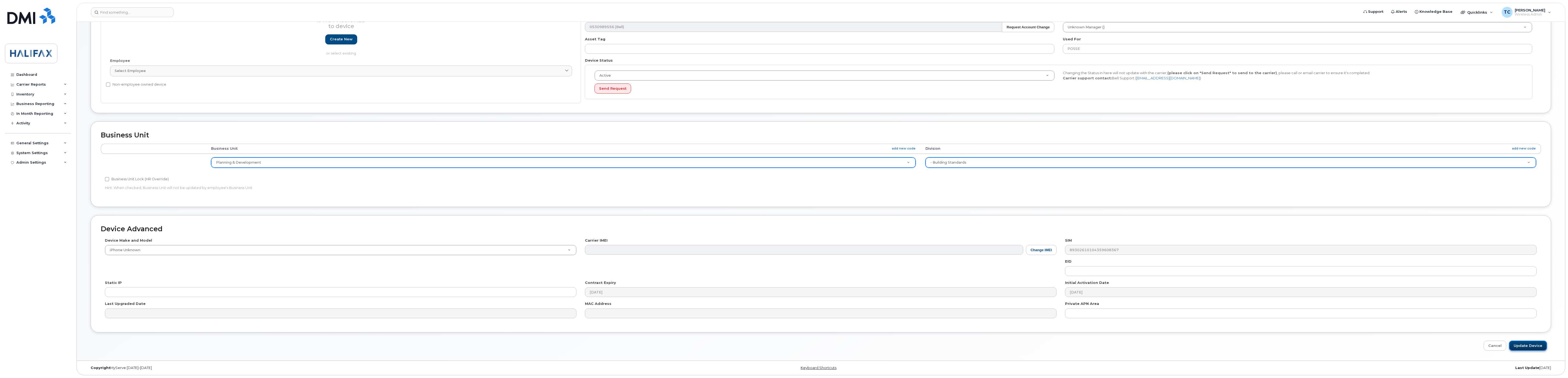
click at [1530, 344] on input "Update Device" at bounding box center [1528, 346] width 38 height 10
type input "Saving..."
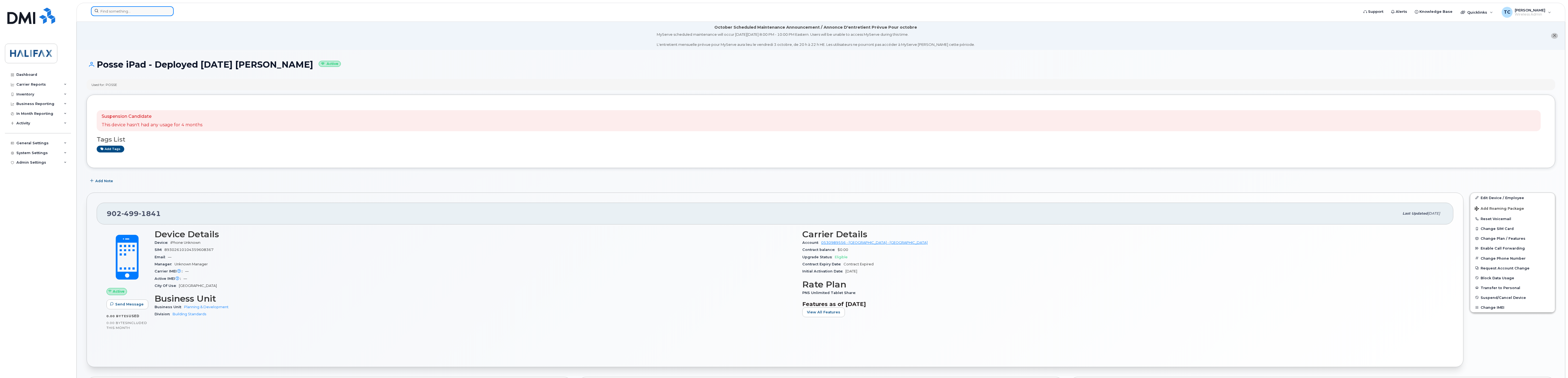
click at [121, 12] on input at bounding box center [132, 11] width 83 height 10
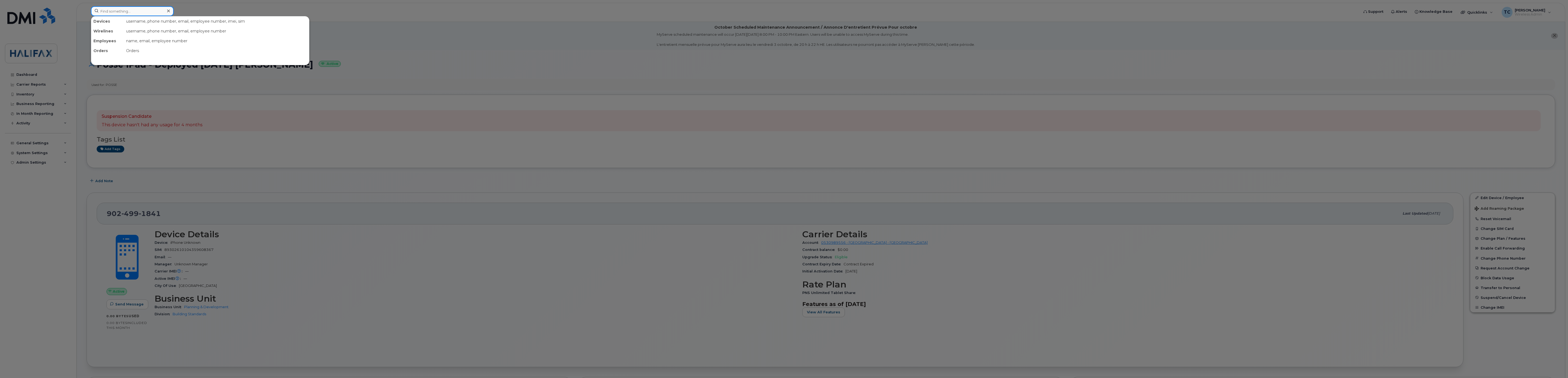
paste input "9022338319"
type input "9022338319"
click at [99, 30] on div "[PERSON_NAME]" at bounding box center [120, 33] width 53 height 10
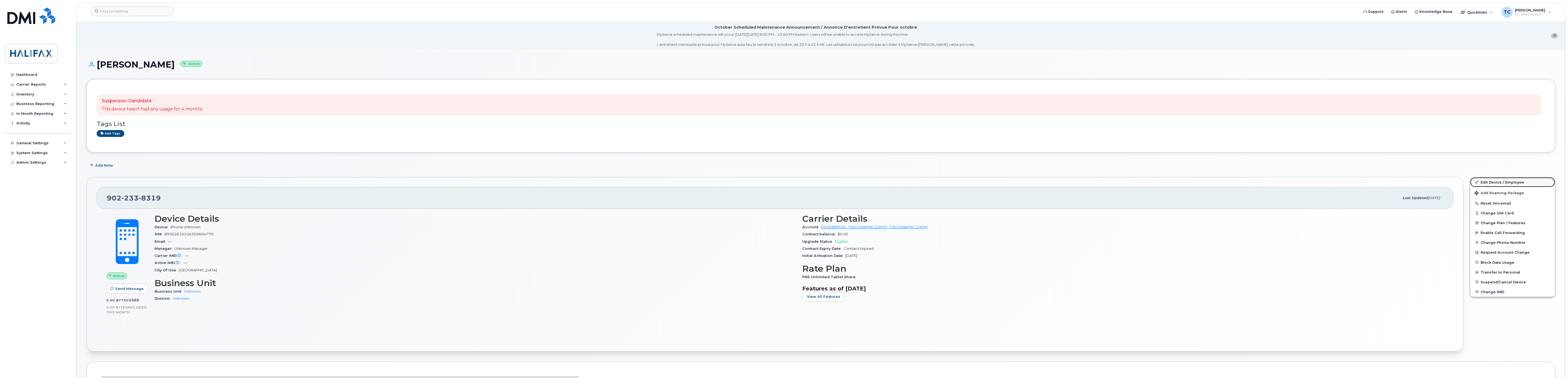
click at [1491, 181] on link "Edit Device / Employee" at bounding box center [1513, 182] width 85 height 10
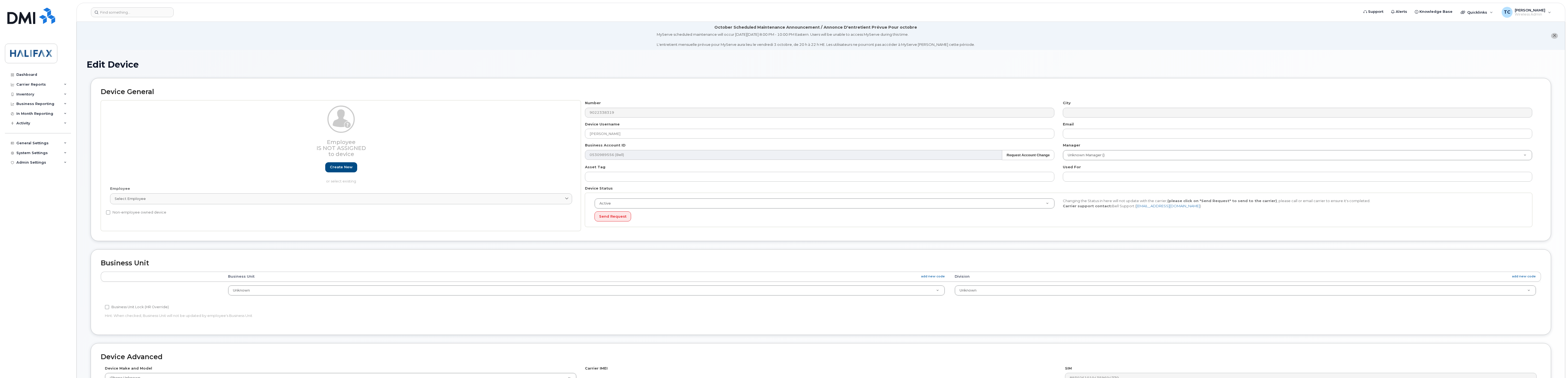
select select "29637074"
click at [635, 133] on input "[PERSON_NAME]" at bounding box center [820, 134] width 469 height 10
type input "D"
drag, startPoint x: 699, startPoint y: 137, endPoint x: 697, endPoint y: 135, distance: 2.8
click at [698, 136] on input "Posse iPad - Deployed Sept 2025" at bounding box center [820, 134] width 469 height 10
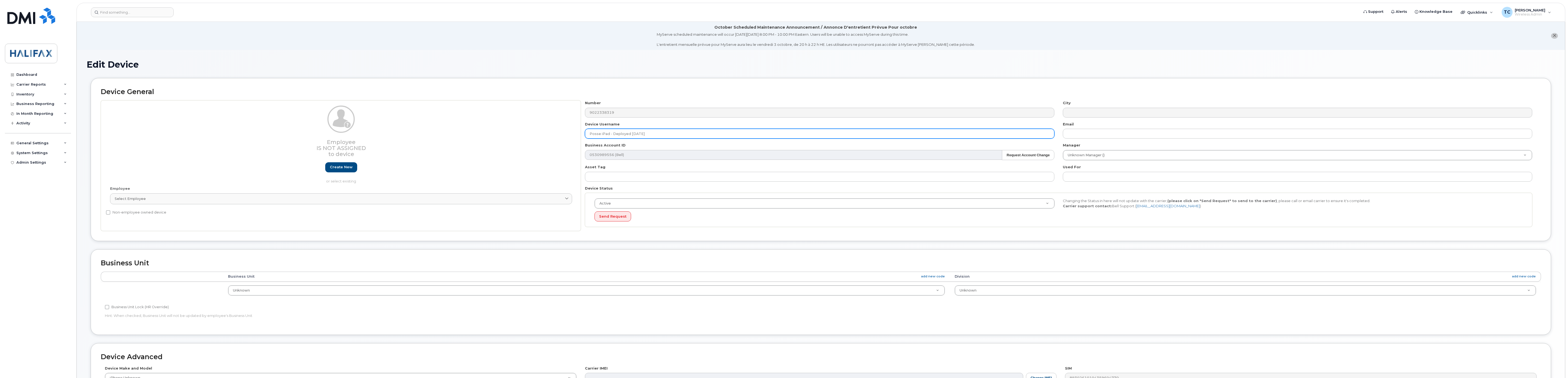
paste input "Rebecca Dixon"
type input "Posse iPad - Deployed Sept 2025 Rebecca Dixon"
click at [1101, 177] on input "text" at bounding box center [1297, 177] width 469 height 10
type input "POSSE"
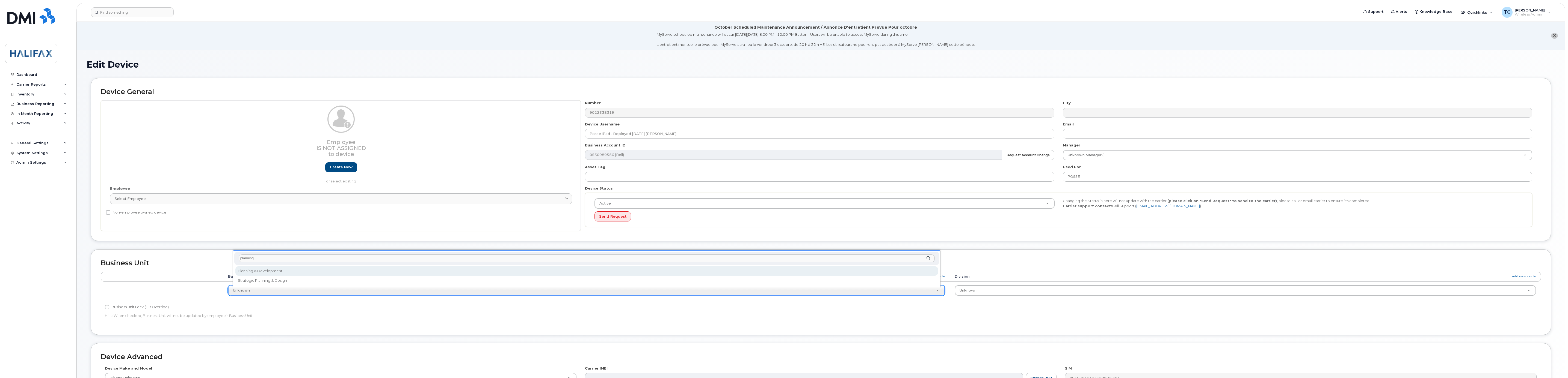
type input "planning"
drag, startPoint x: 523, startPoint y: 271, endPoint x: 524, endPoint y: 268, distance: 3.2
select select "29637098"
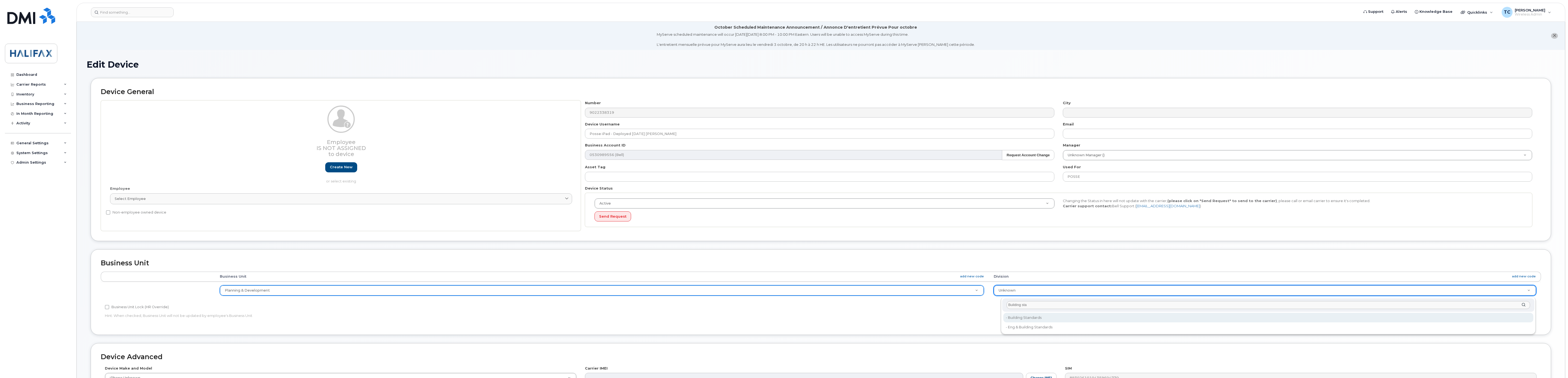
type input "Building sta"
type input "29637175"
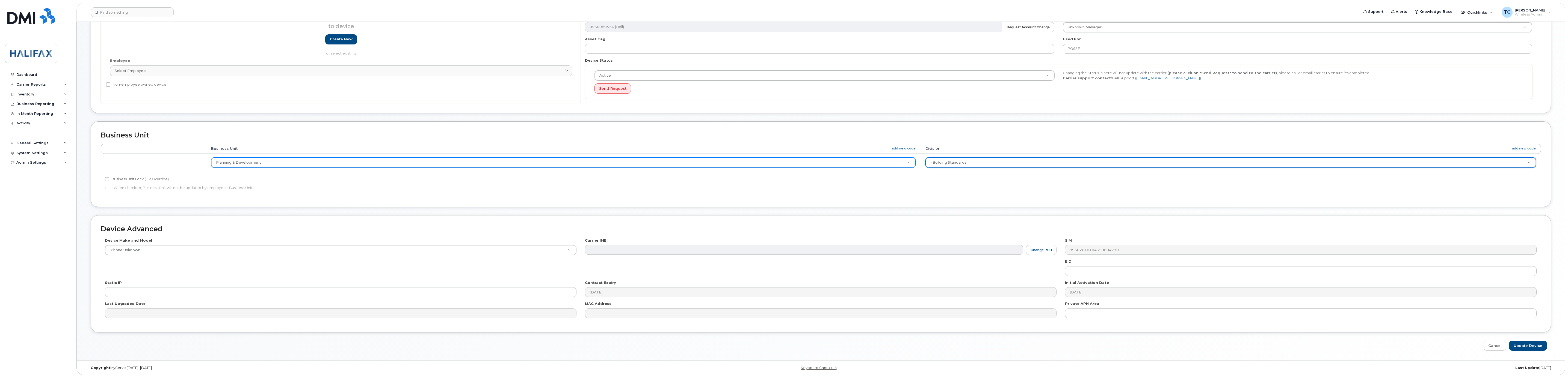
scroll to position [131, 0]
click at [1533, 345] on input "Update Device" at bounding box center [1528, 346] width 38 height 10
type input "Saving..."
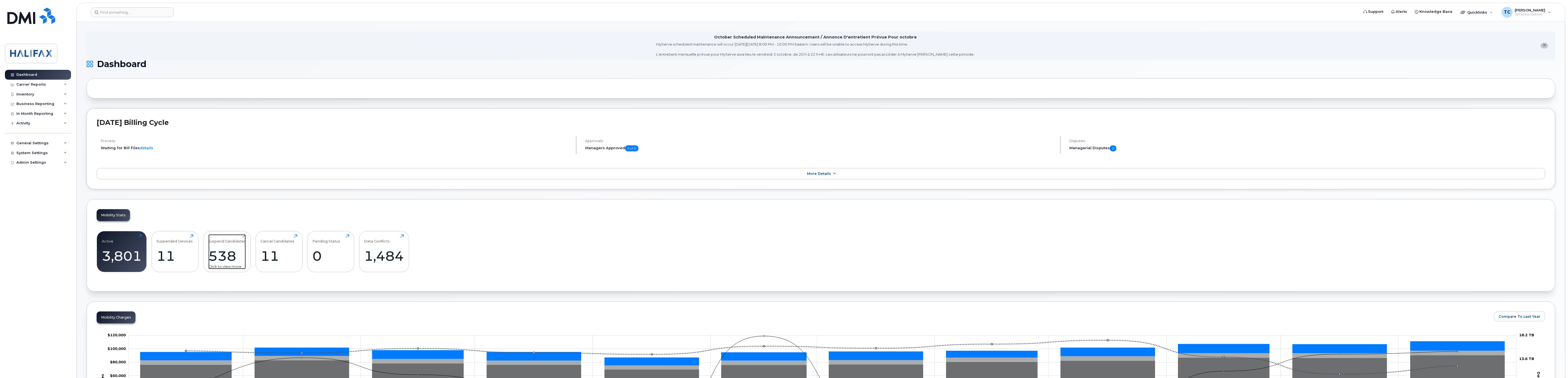
click at [224, 251] on div "538" at bounding box center [227, 256] width 37 height 16
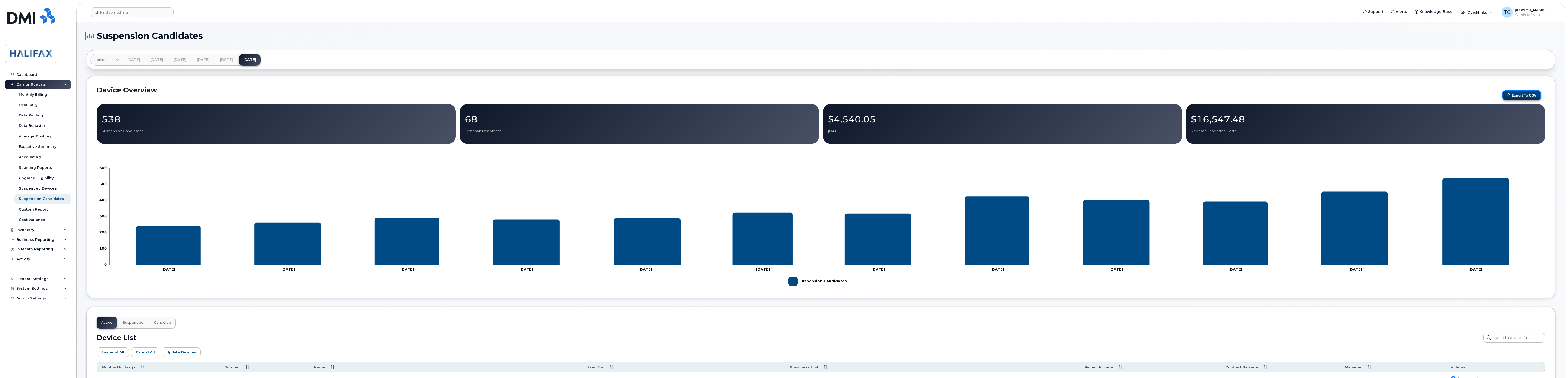
click at [1528, 96] on button "Export to CSV" at bounding box center [1522, 95] width 38 height 10
click at [1528, 38] on h1 "Suspension Candidates" at bounding box center [820, 36] width 1466 height 9
